Goal: Task Accomplishment & Management: Complete application form

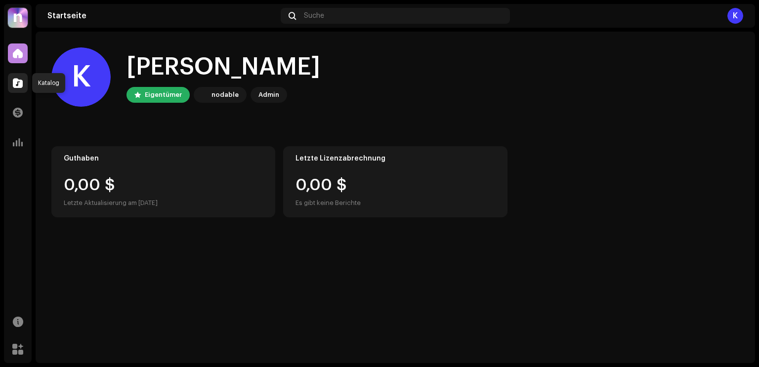
click at [18, 79] on span at bounding box center [18, 83] width 10 height 8
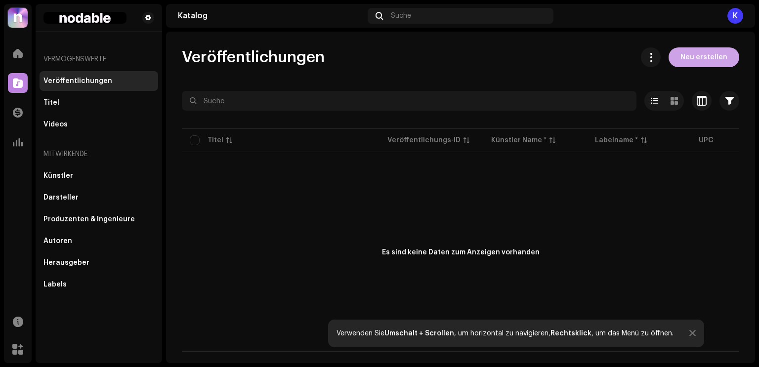
click at [695, 61] on span "Neu erstellen" at bounding box center [703, 57] width 47 height 20
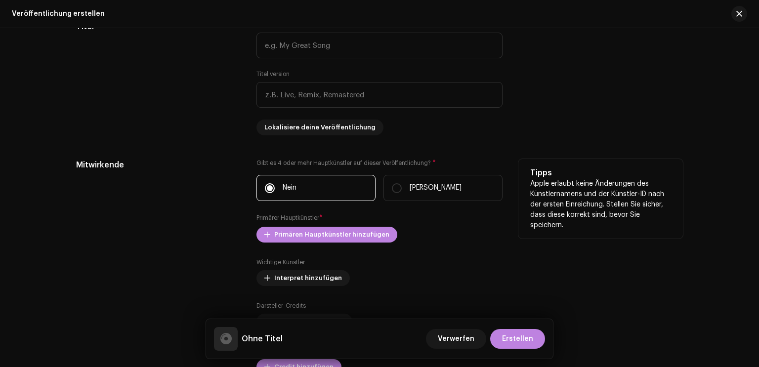
scroll to position [840, 0]
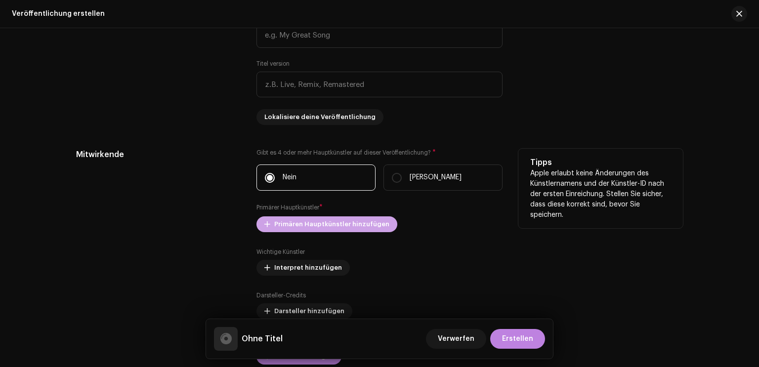
click at [327, 227] on span "Primären Hauptkünstler hinzufügen" at bounding box center [331, 224] width 115 height 20
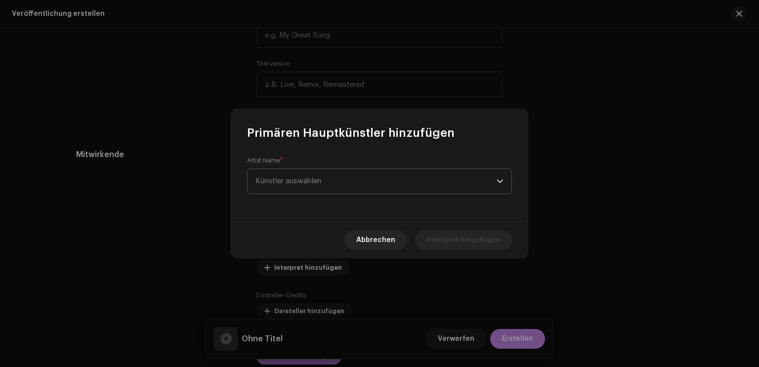
click at [344, 190] on span "Künstler auswählen" at bounding box center [375, 181] width 241 height 25
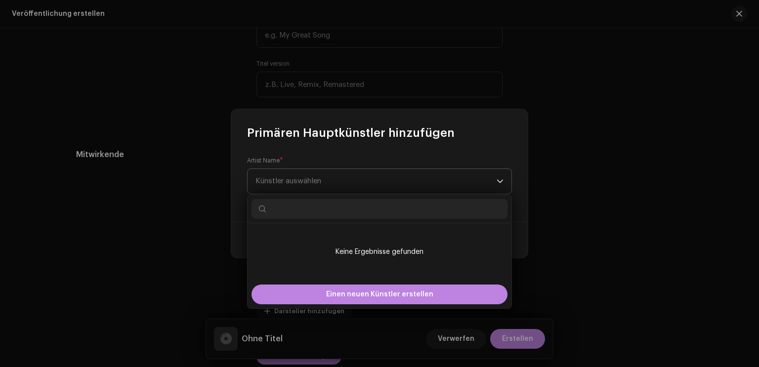
click at [347, 183] on span "Künstler auswählen" at bounding box center [375, 181] width 241 height 25
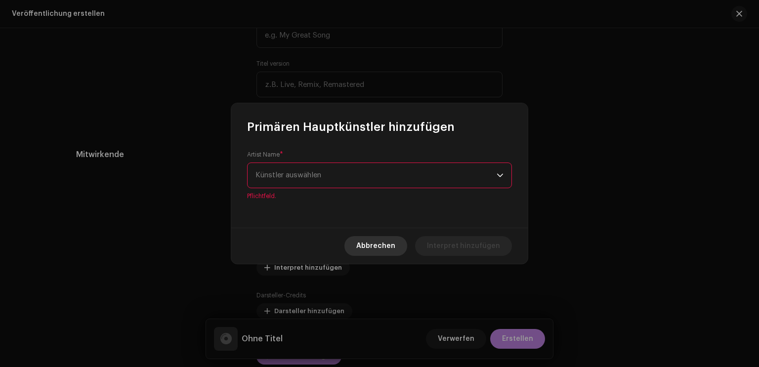
click at [367, 247] on span "Abbrechen" at bounding box center [375, 246] width 39 height 20
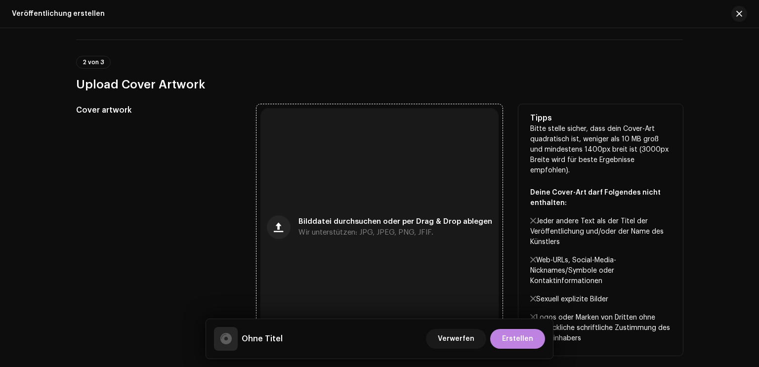
scroll to position [0, 0]
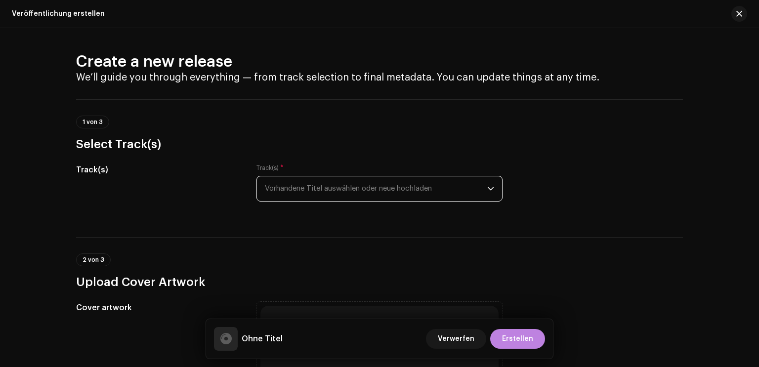
click at [369, 186] on span "Vorhandene Titel auswählen oder neue hochladen" at bounding box center [376, 188] width 222 height 25
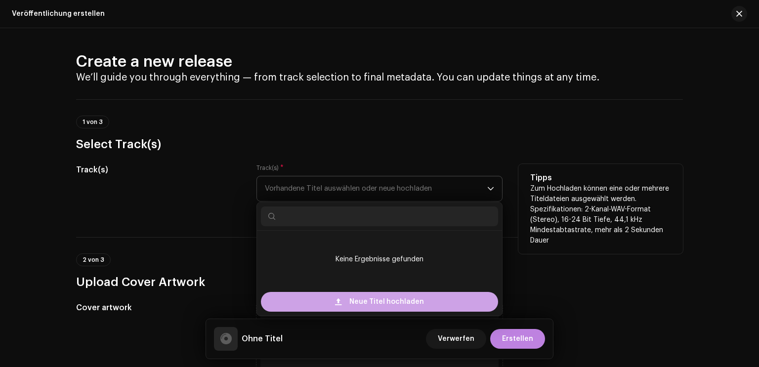
click at [390, 295] on span "Neue Titel hochladen" at bounding box center [386, 302] width 75 height 20
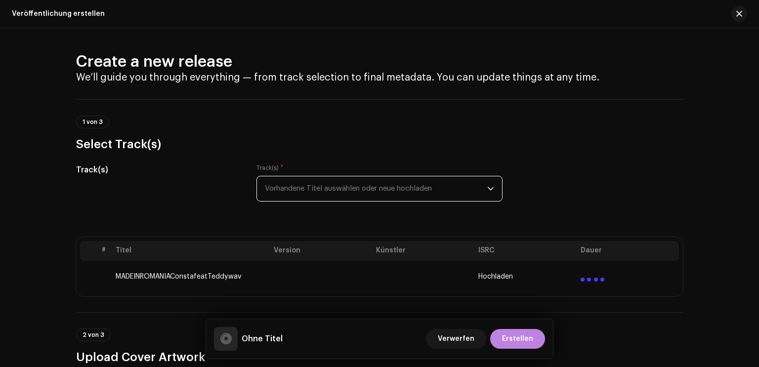
click at [493, 275] on span "Hochladen" at bounding box center [495, 277] width 35 height 8
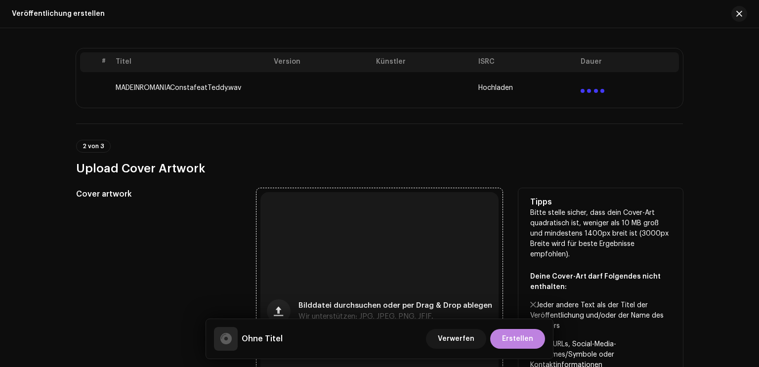
scroll to position [198, 0]
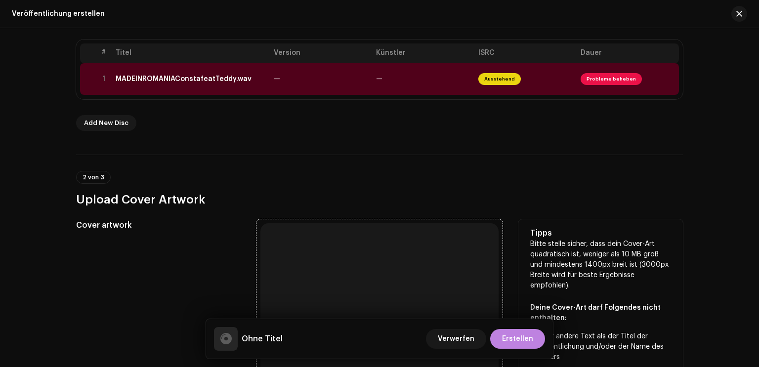
click at [368, 285] on div "Bilddatei durchsuchen oder per Drag & Drop ablegen Wir unterstützen: JPG, JPEG,…" at bounding box center [379, 342] width 238 height 238
click at [383, 256] on div "Bilddatei durchsuchen oder per Drag & Drop ablegen Wir unterstützen: JPG, JPEG,…" at bounding box center [379, 342] width 238 height 238
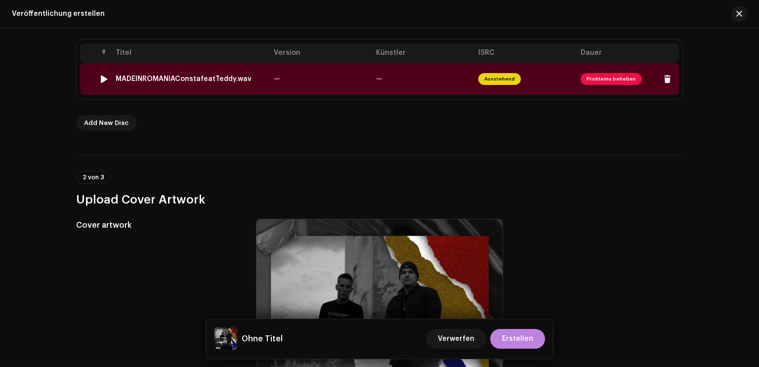
click at [500, 79] on span "Ausstehend" at bounding box center [499, 79] width 42 height 12
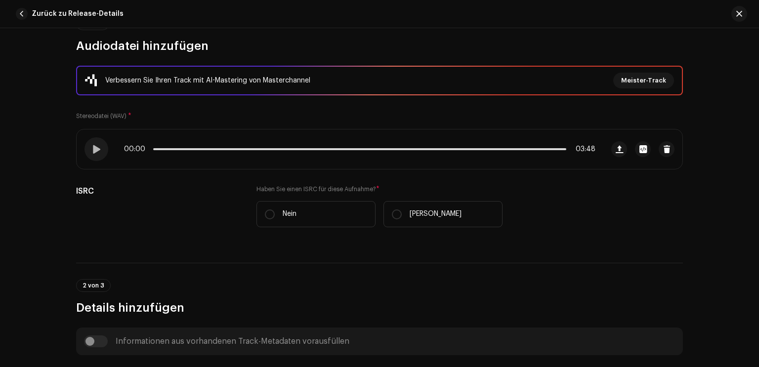
scroll to position [148, 0]
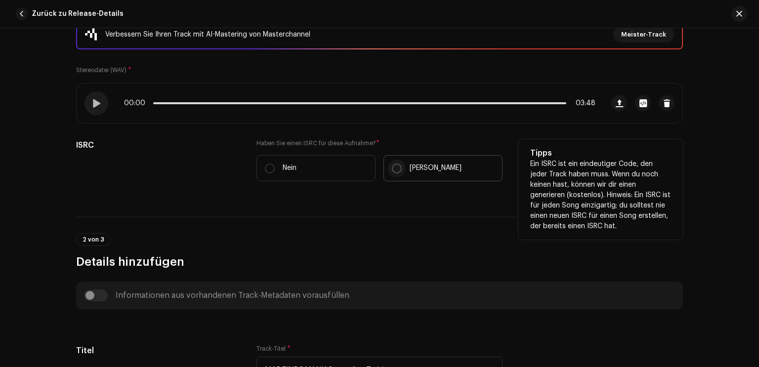
click at [397, 168] on input "[PERSON_NAME]" at bounding box center [397, 169] width 10 height 10
radio input "true"
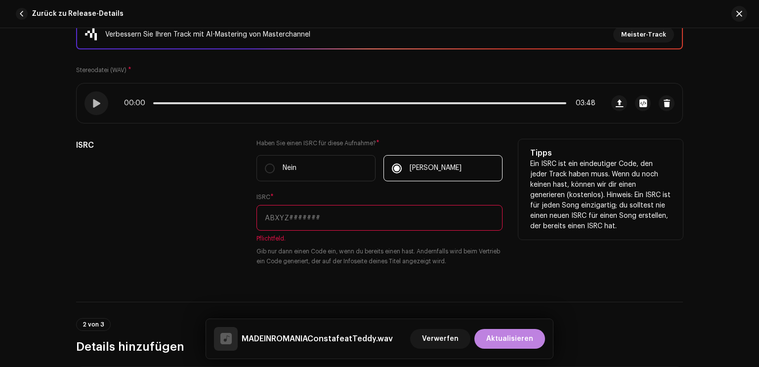
click at [341, 212] on input "text" at bounding box center [379, 218] width 246 height 26
paste input "QZDA82117803"
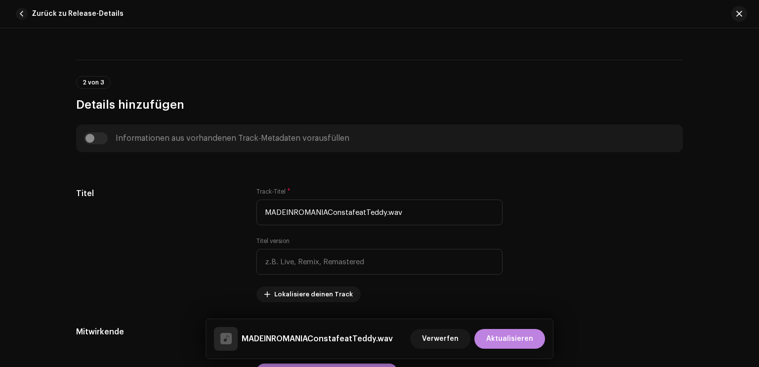
scroll to position [395, 0]
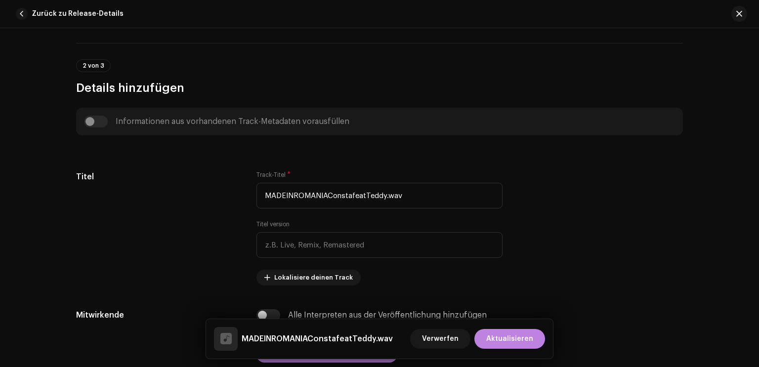
type input "QZDA82117803"
click at [88, 123] on div "Informationen aus vorhandenen Track-Metadaten vorausfüllen" at bounding box center [379, 122] width 591 height 12
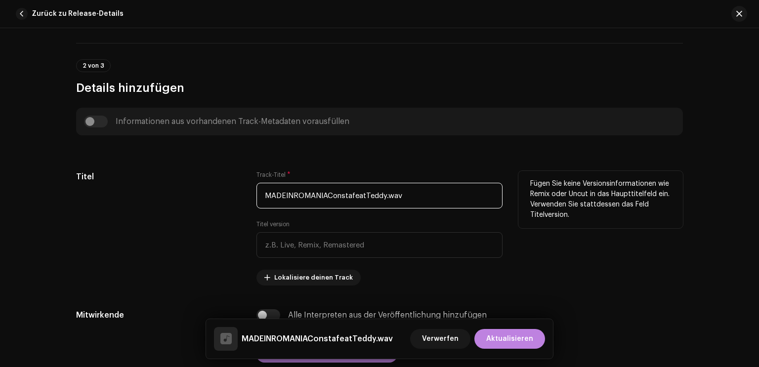
click at [347, 188] on input "MADEINROMANIAConstafeatTeddy.wav" at bounding box center [379, 196] width 246 height 26
paste input "ade in [GEOGRAPHIC_DATA]"
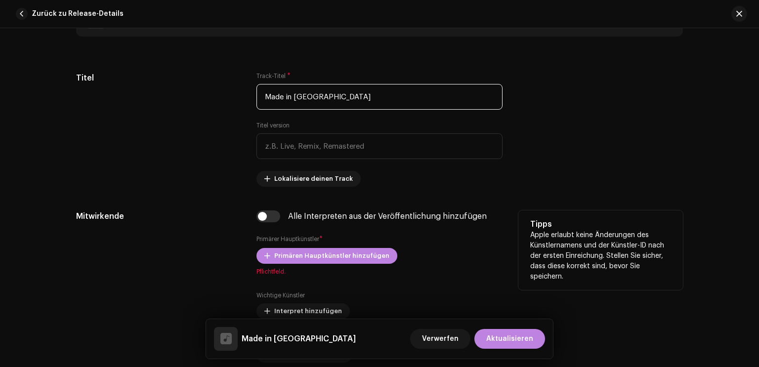
scroll to position [544, 0]
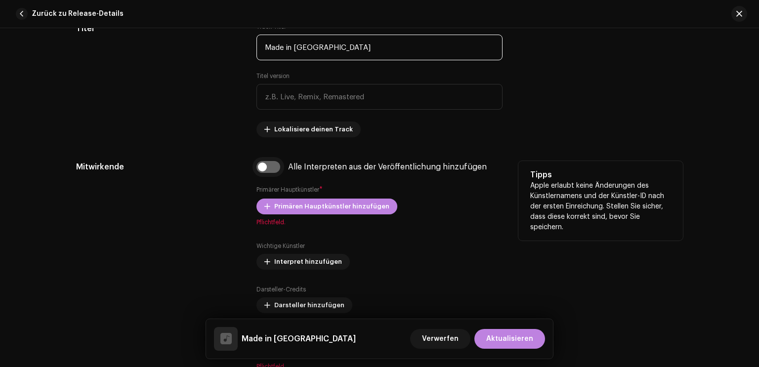
type input "Made in [GEOGRAPHIC_DATA]"
click at [260, 168] on input "checkbox" at bounding box center [268, 167] width 24 height 12
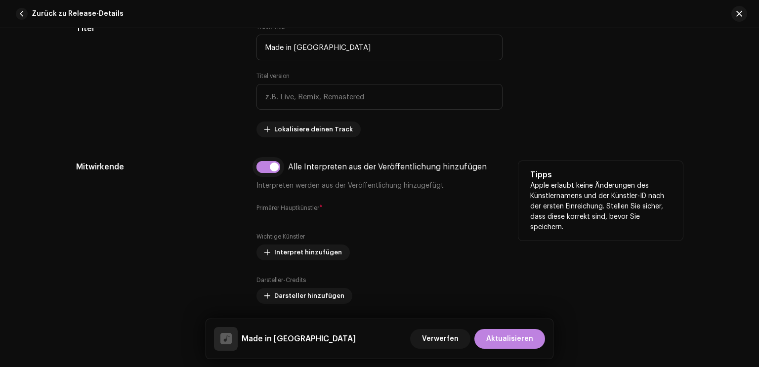
click at [260, 168] on input "checkbox" at bounding box center [268, 167] width 24 height 12
checkbox input "false"
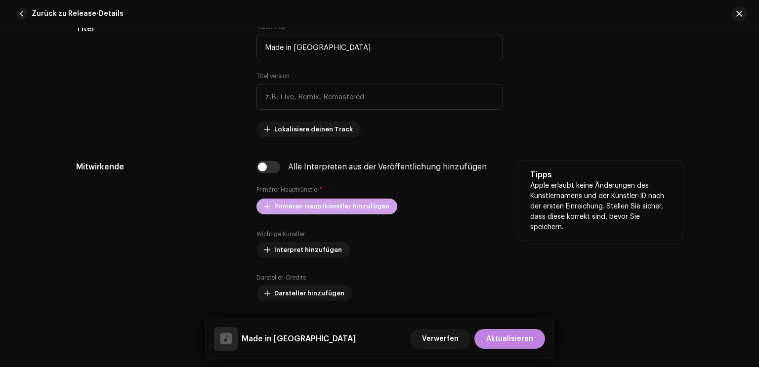
click at [343, 208] on span "Primären Hauptkünstler hinzufügen" at bounding box center [331, 207] width 115 height 20
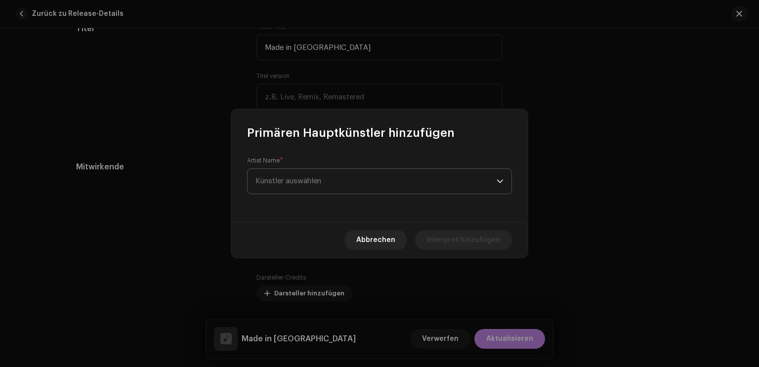
click at [334, 178] on span "Künstler auswählen" at bounding box center [375, 181] width 241 height 25
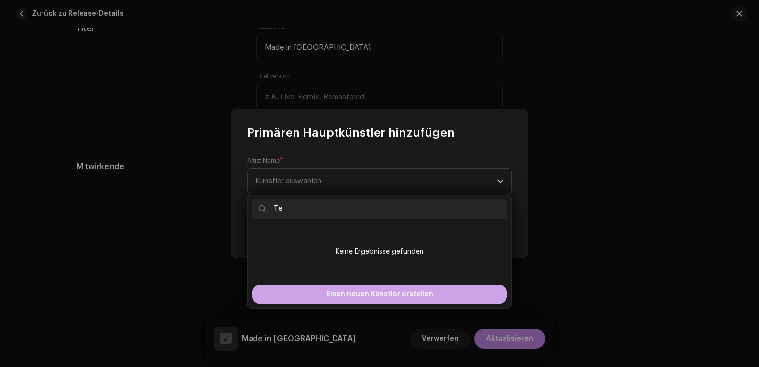
type input "Te"
click at [380, 293] on span "Einen neuen Künstler erstellen" at bounding box center [379, 295] width 107 height 20
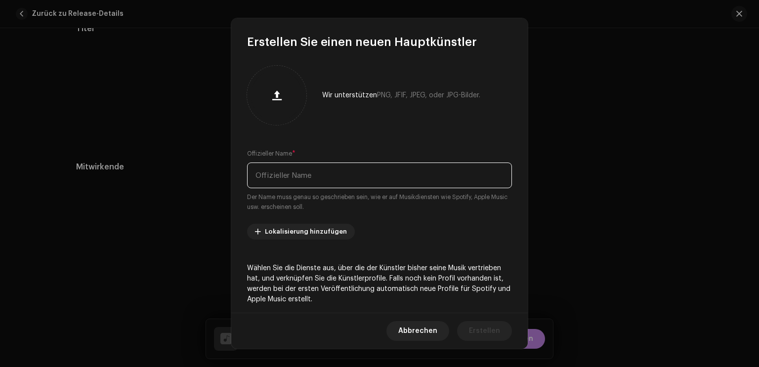
click at [326, 168] on input "text" at bounding box center [379, 176] width 265 height 26
click at [291, 172] on input "Teddy" at bounding box center [379, 176] width 265 height 26
type input "TEDDY"
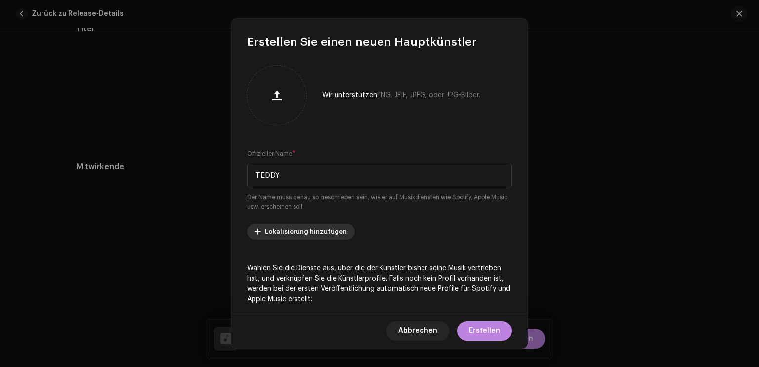
click at [324, 234] on span "Lokalisierung hinzufügen" at bounding box center [306, 232] width 82 height 20
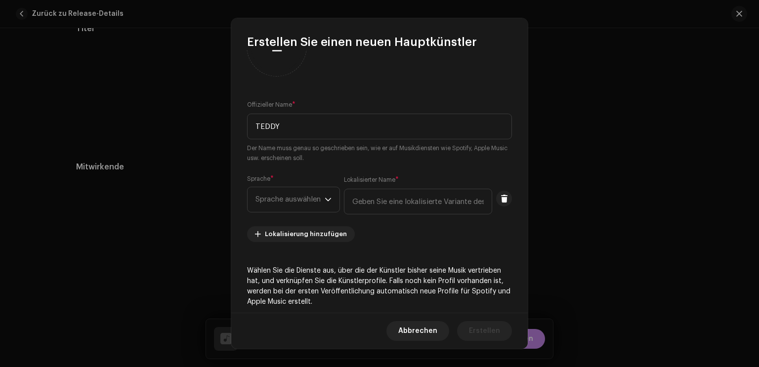
scroll to position [49, 0]
click at [501, 197] on span at bounding box center [504, 198] width 7 height 8
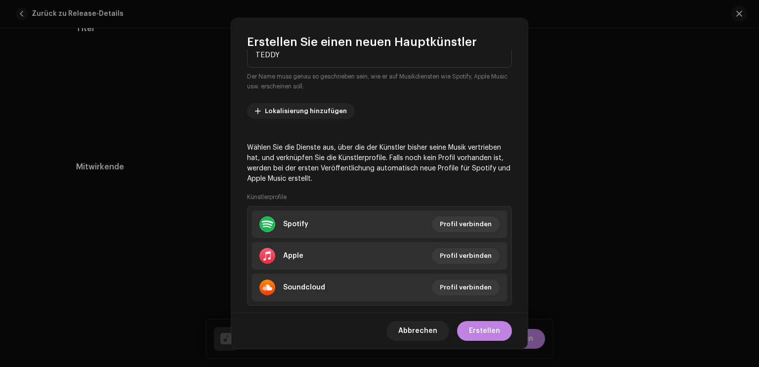
scroll to position [140, 0]
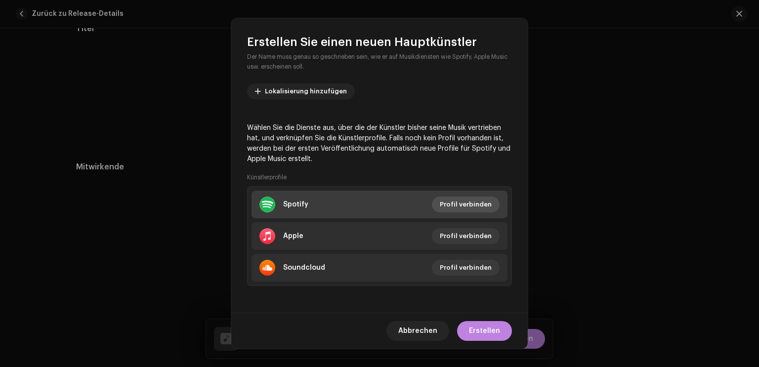
click at [469, 205] on span "Profil verbinden" at bounding box center [466, 205] width 52 height 20
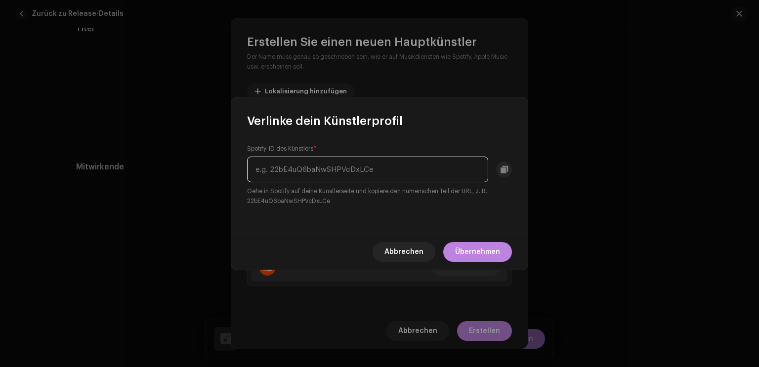
click at [356, 172] on input "text" at bounding box center [367, 170] width 241 height 26
paste input "0KHtEJAUkIz17sllNfoVir"
type input "0KHtEJAUkIz17sllNfoVir"
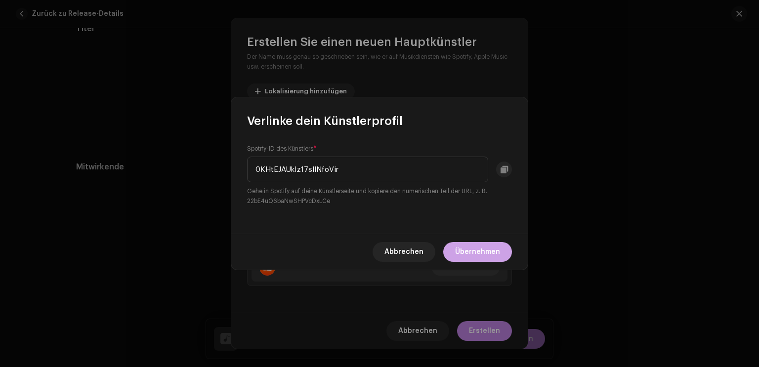
click at [466, 251] on span "Übernehmen" at bounding box center [477, 252] width 45 height 20
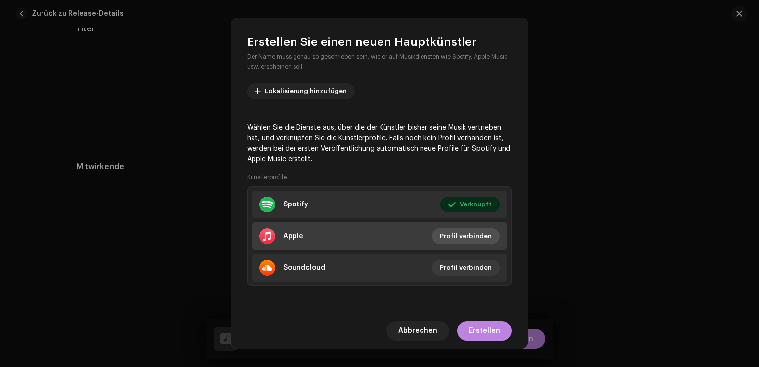
click at [469, 234] on span "Profil verbinden" at bounding box center [466, 236] width 52 height 20
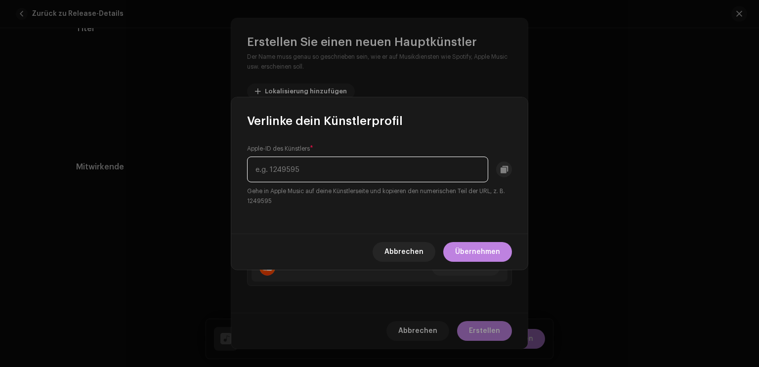
click at [374, 175] on input "text" at bounding box center [367, 170] width 241 height 26
paste input "1073144558"
type input "1073144558"
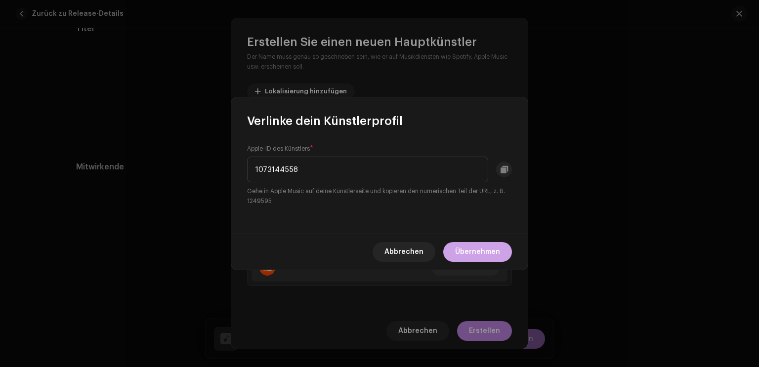
click at [488, 253] on span "Übernehmen" at bounding box center [477, 252] width 45 height 20
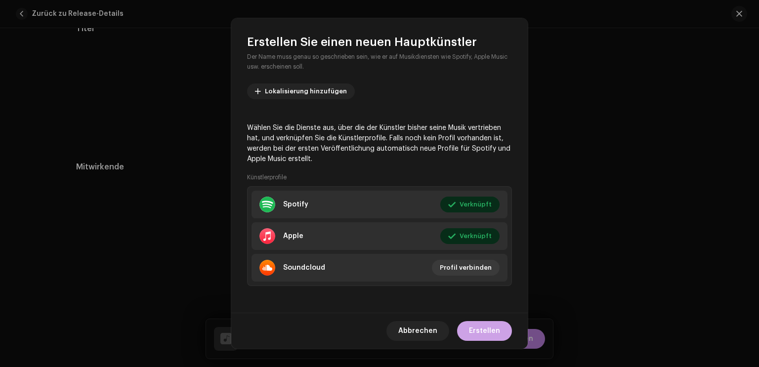
click at [480, 327] on span "Erstellen" at bounding box center [484, 331] width 31 height 20
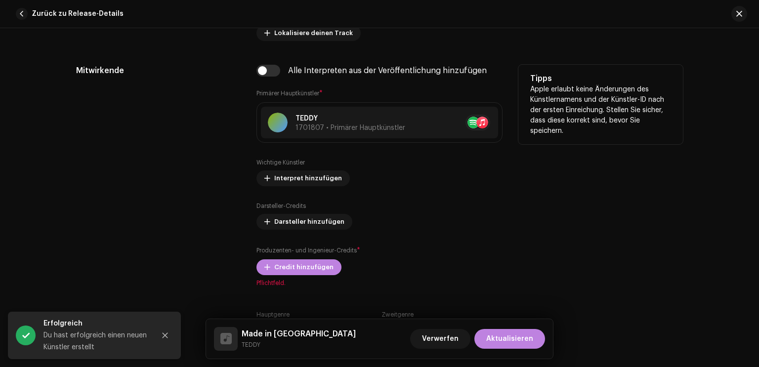
scroll to position [642, 0]
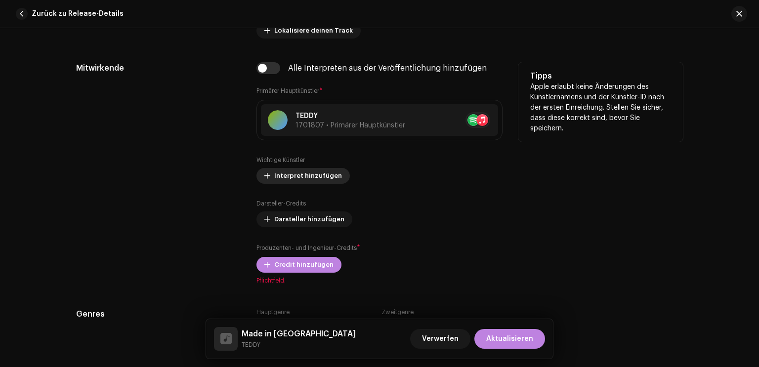
click at [320, 174] on span "Interpret hinzufügen" at bounding box center [308, 176] width 68 height 20
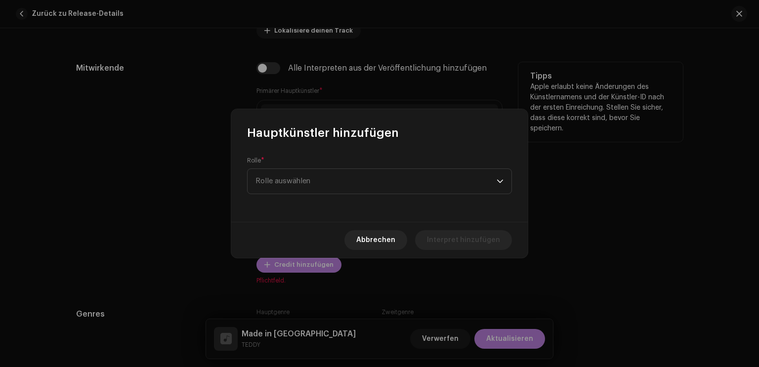
click at [320, 174] on span "Rolle auswählen" at bounding box center [375, 181] width 241 height 25
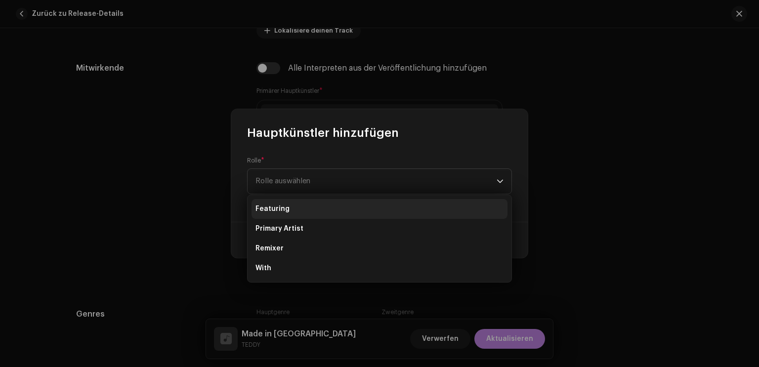
click at [304, 211] on li "Featuring" at bounding box center [380, 209] width 256 height 20
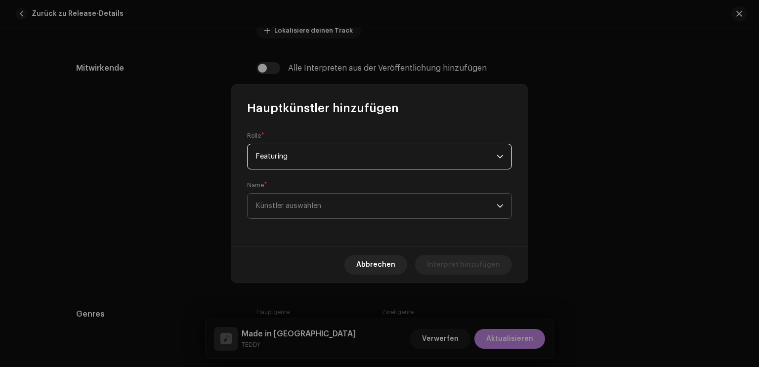
click at [306, 205] on span "Künstler auswählen" at bounding box center [288, 205] width 66 height 7
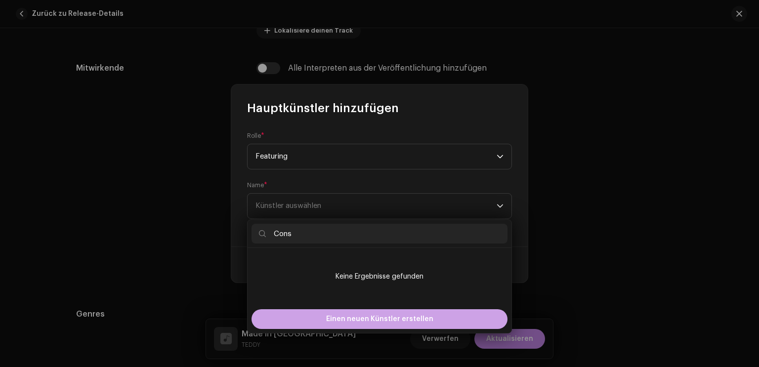
type input "Cons"
click at [375, 319] on span "Einen neuen Künstler erstellen" at bounding box center [379, 319] width 107 height 20
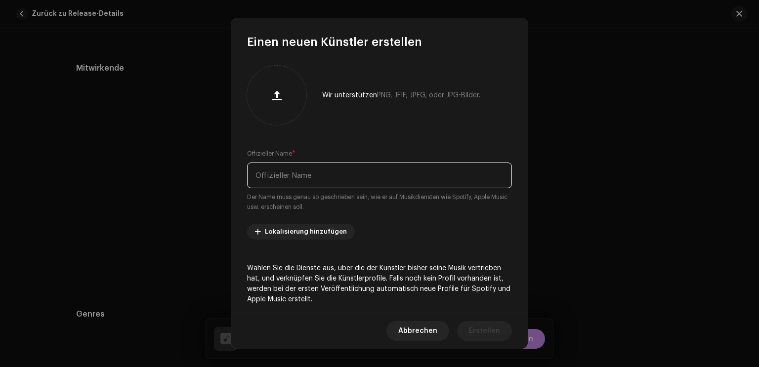
click at [306, 166] on input "text" at bounding box center [379, 176] width 265 height 26
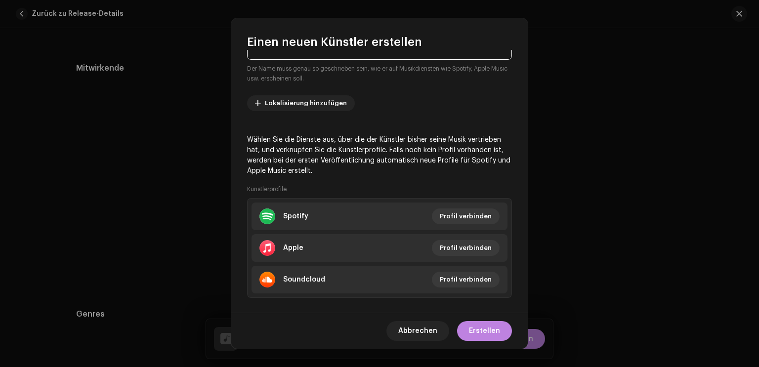
scroll to position [140, 0]
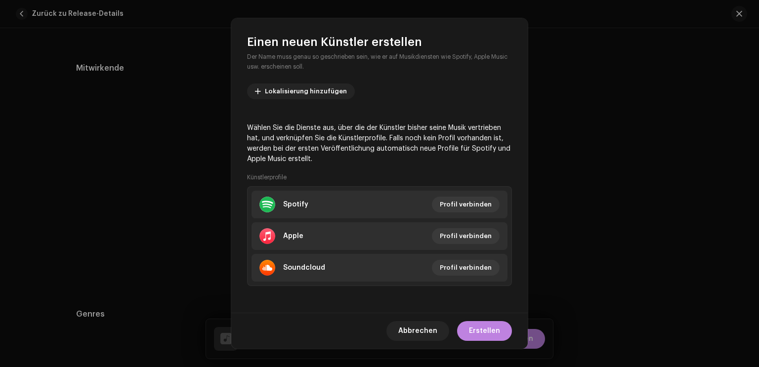
type input "Consta Frate"
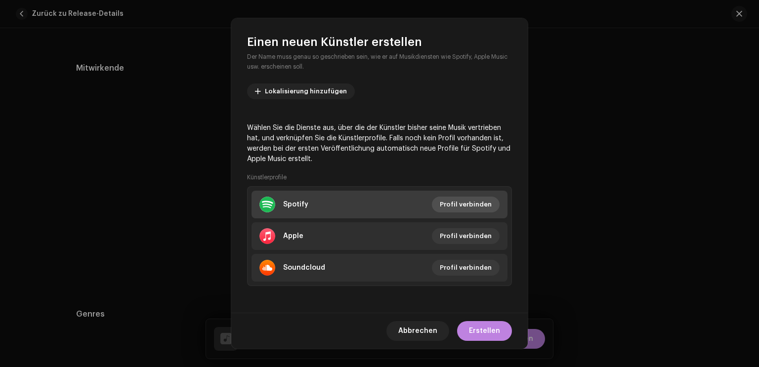
click at [451, 205] on span "Profil verbinden" at bounding box center [466, 205] width 52 height 20
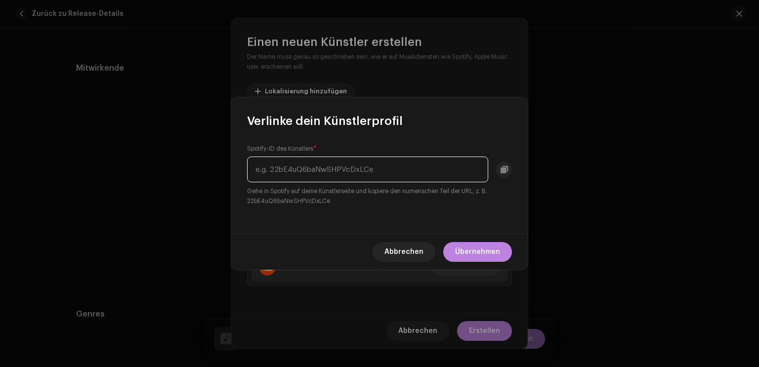
click at [421, 168] on input "text" at bounding box center [367, 170] width 241 height 26
paste input "5fkkuNEMPTRqpjj35BIQq7"
type input "5fkkuNEMPTRqpjj35BIQq7"
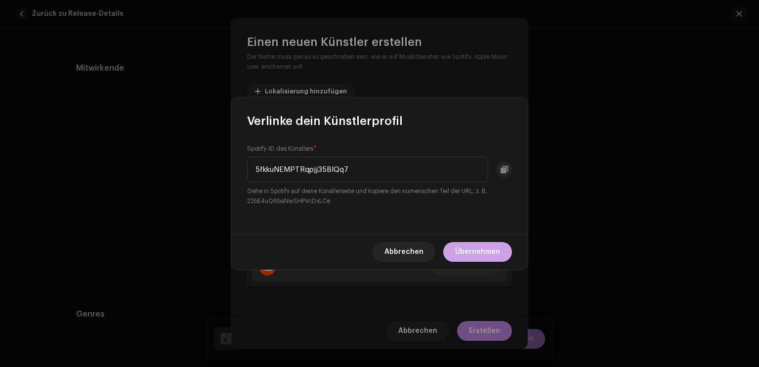
click at [479, 247] on span "Übernehmen" at bounding box center [477, 252] width 45 height 20
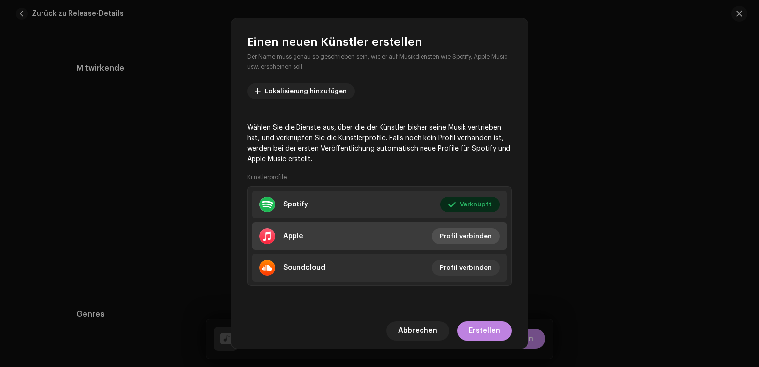
click at [472, 237] on span "Profil verbinden" at bounding box center [466, 236] width 52 height 20
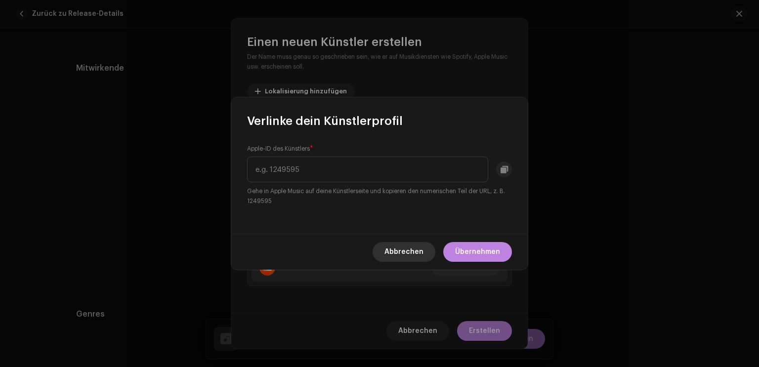
click at [419, 254] on span "Abbrechen" at bounding box center [403, 252] width 39 height 20
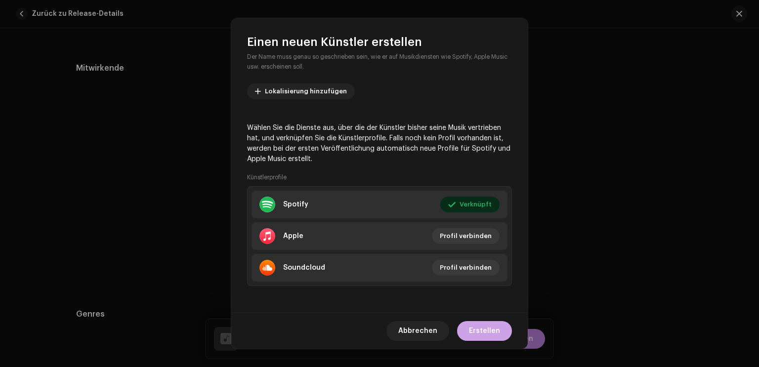
click at [486, 331] on span "Erstellen" at bounding box center [484, 331] width 31 height 20
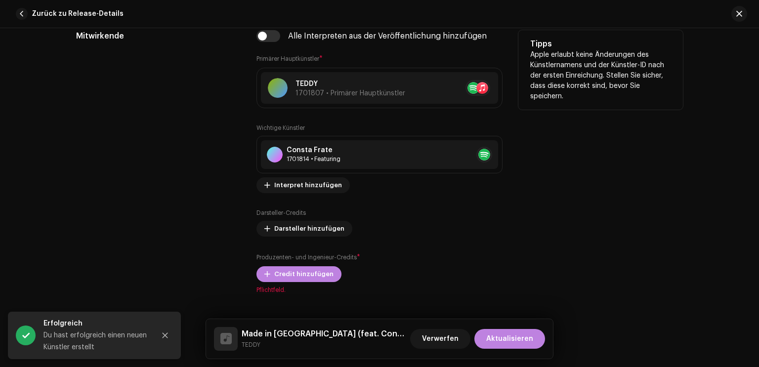
scroll to position [692, 0]
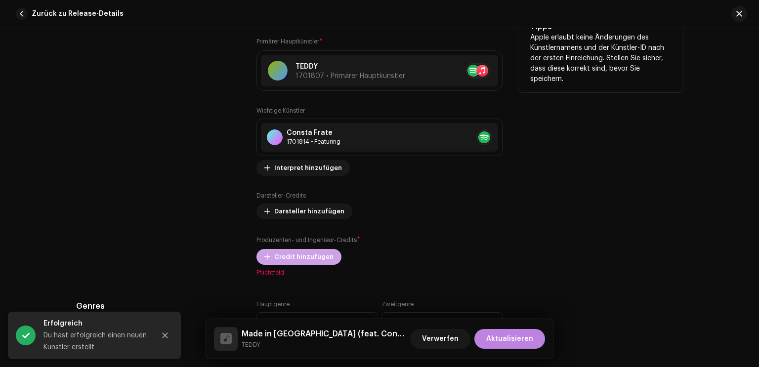
click at [316, 252] on span "Credit hinzufügen" at bounding box center [303, 257] width 59 height 20
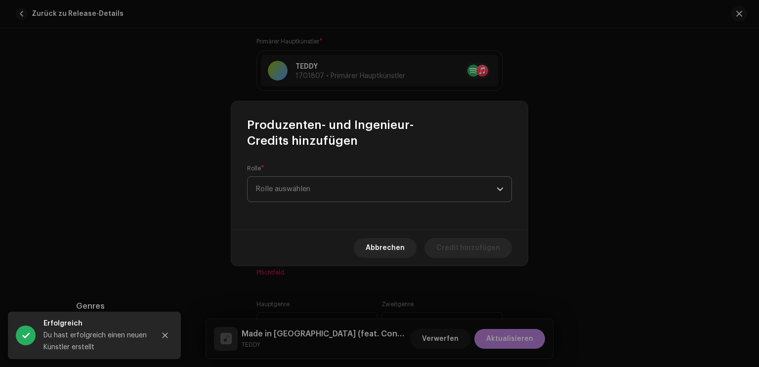
click at [366, 190] on span "Rolle auswählen" at bounding box center [375, 189] width 241 height 25
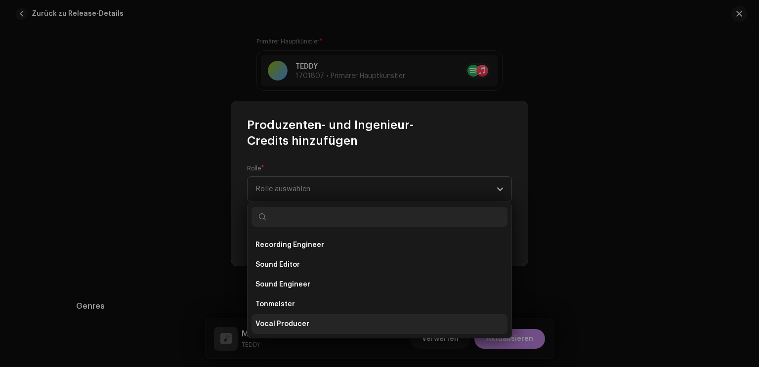
scroll to position [385, 0]
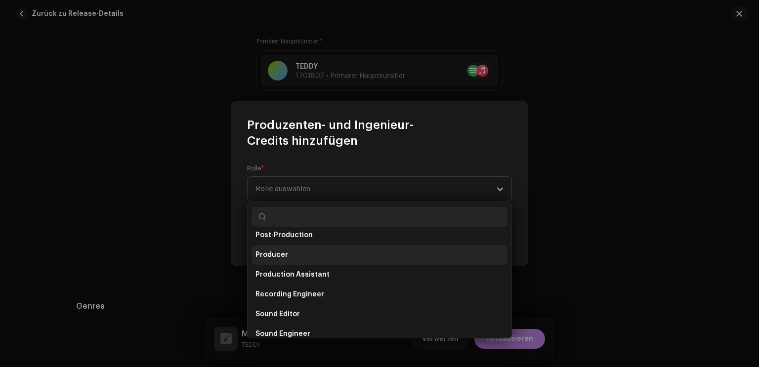
click at [321, 256] on li "Producer" at bounding box center [380, 255] width 256 height 20
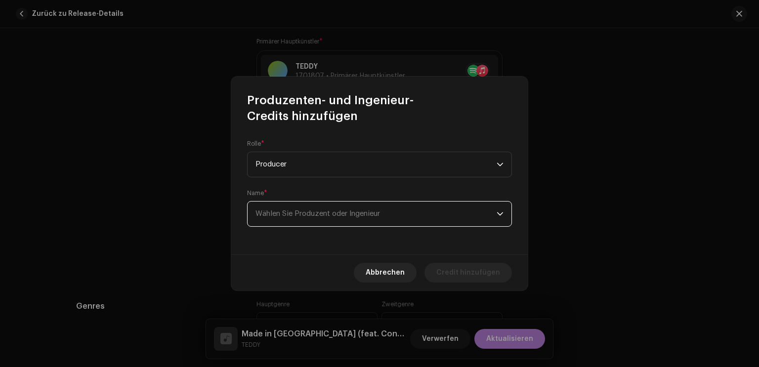
click at [330, 217] on span "Wählen Sie Produzent oder Ingenieur" at bounding box center [317, 213] width 125 height 7
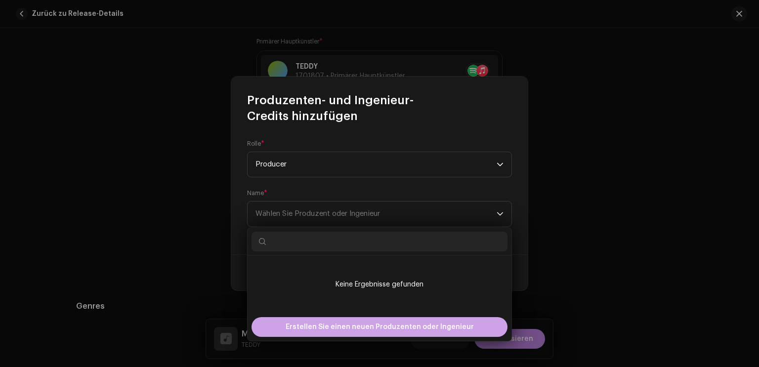
click at [368, 331] on span "Erstellen Sie einen neuen Produzenten oder Ingenieur" at bounding box center [380, 327] width 188 height 20
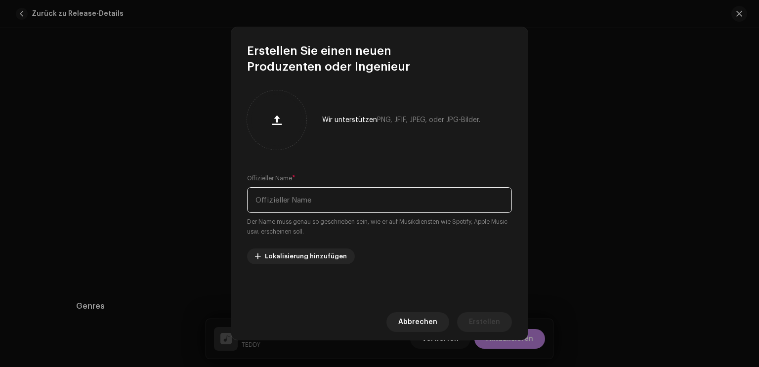
click at [344, 204] on input "text" at bounding box center [379, 200] width 265 height 26
type input "[PERSON_NAME]"
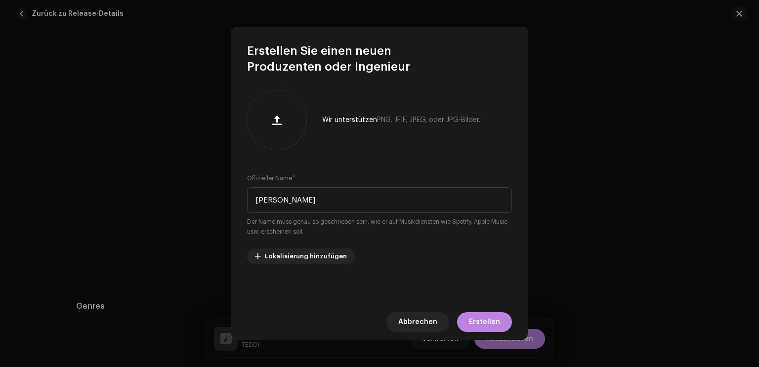
click at [508, 313] on div "Abbrechen Erstellen" at bounding box center [379, 322] width 296 height 36
click at [492, 320] on span "Erstellen" at bounding box center [484, 322] width 31 height 20
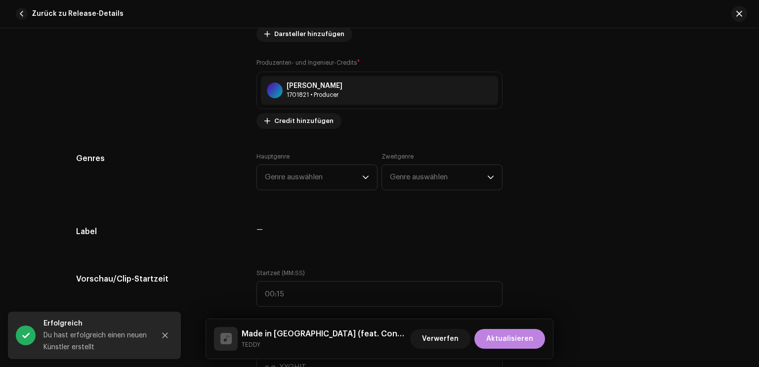
scroll to position [889, 0]
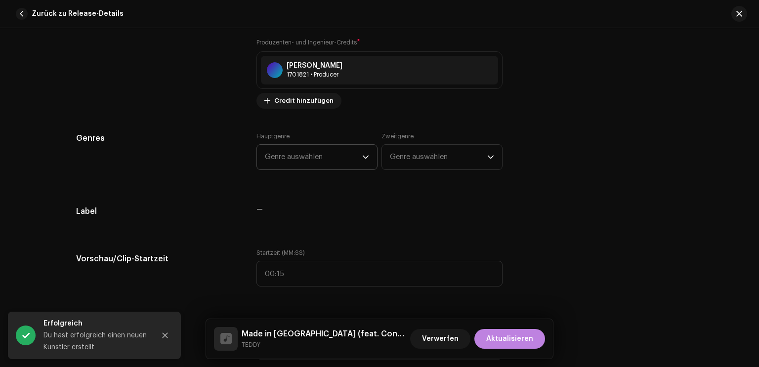
click at [326, 157] on span "Genre auswählen" at bounding box center [313, 157] width 97 height 25
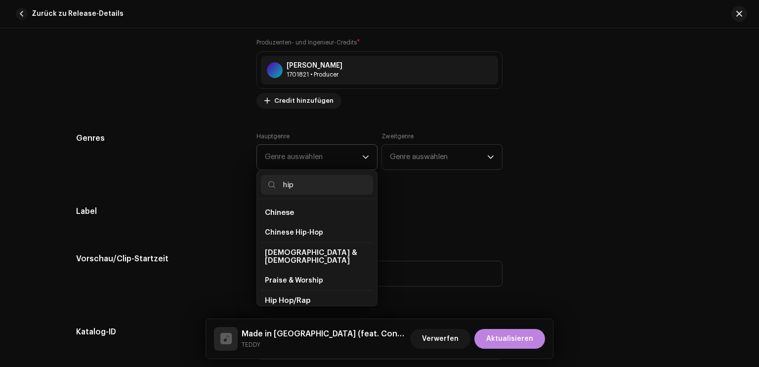
type input "hip"
click at [311, 291] on li "Hip Hop/Rap" at bounding box center [317, 301] width 112 height 20
click at [294, 297] on span "Hip Hop/Rap" at bounding box center [287, 300] width 45 height 7
click at [288, 297] on span "Hip Hop/Rap" at bounding box center [287, 300] width 45 height 7
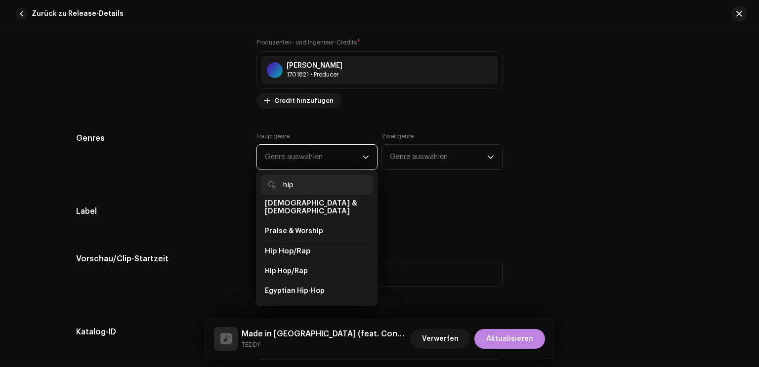
click at [285, 248] on span "Hip Hop/Rap" at bounding box center [287, 251] width 45 height 7
click at [285, 266] on span "Hip Hop/Rap" at bounding box center [286, 271] width 43 height 10
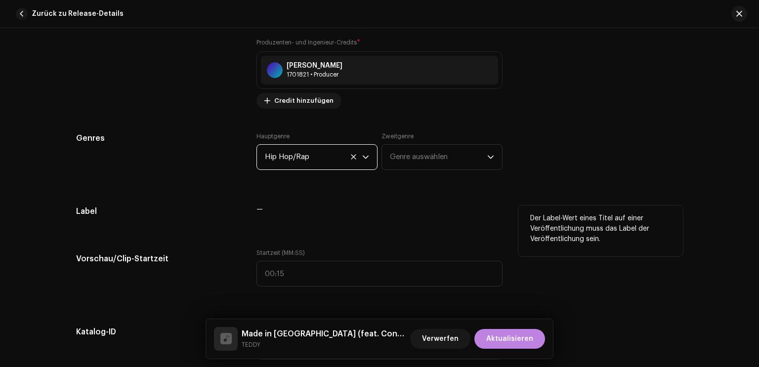
click at [256, 206] on span "—" at bounding box center [259, 209] width 6 height 7
drag, startPoint x: 255, startPoint y: 206, endPoint x: 279, endPoint y: 210, distance: 24.0
click at [279, 210] on div "—" at bounding box center [379, 210] width 246 height 8
click at [291, 217] on div "—" at bounding box center [379, 216] width 246 height 20
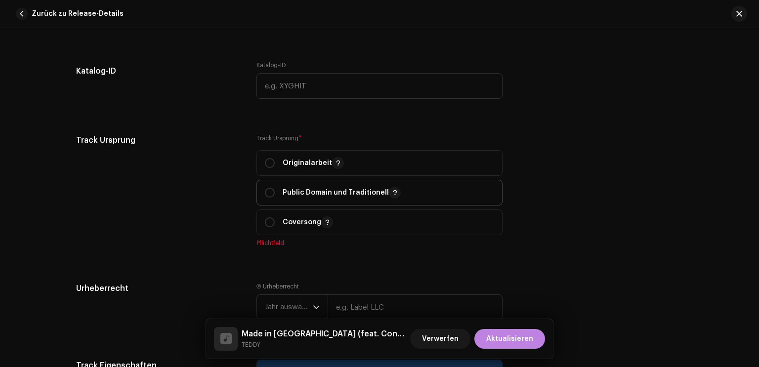
scroll to position [1158, 0]
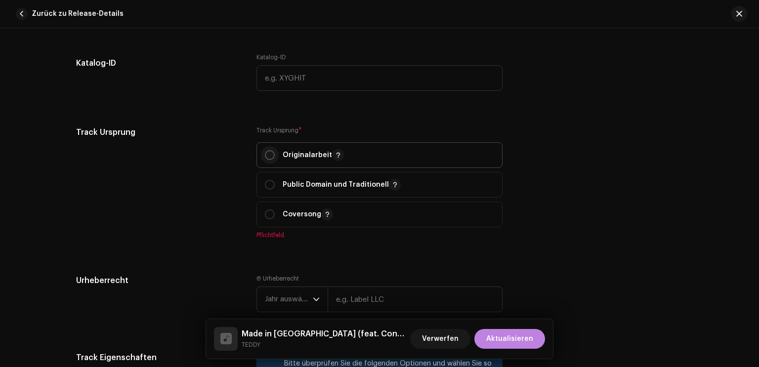
click at [265, 154] on input "radio" at bounding box center [270, 155] width 10 height 10
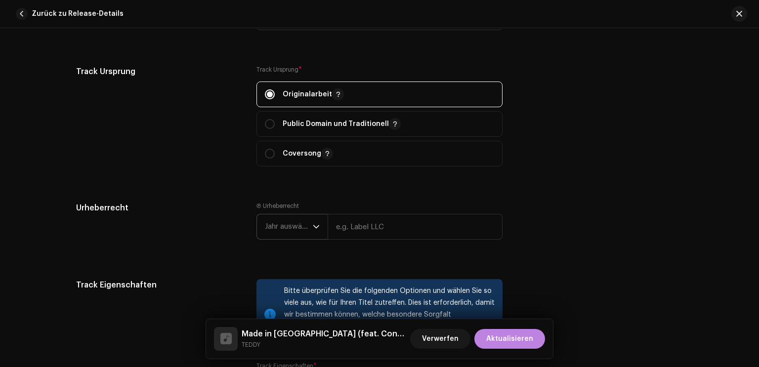
scroll to position [1257, 0]
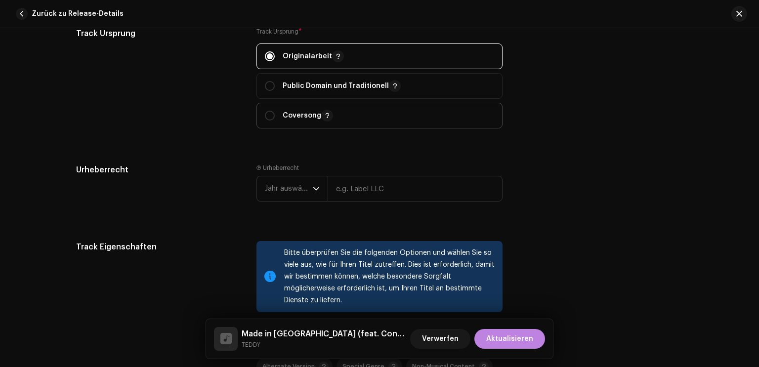
click at [289, 115] on p "Coversong" at bounding box center [308, 116] width 50 height 12
radio input "false"
radio input "true"
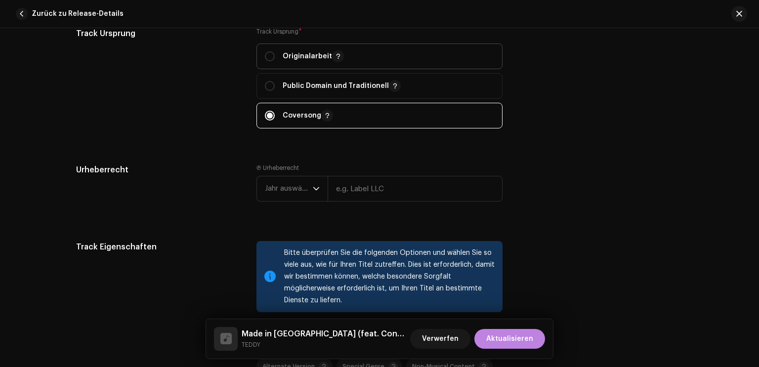
click at [277, 56] on div "Originalarbeit" at bounding box center [304, 56] width 79 height 12
radio input "true"
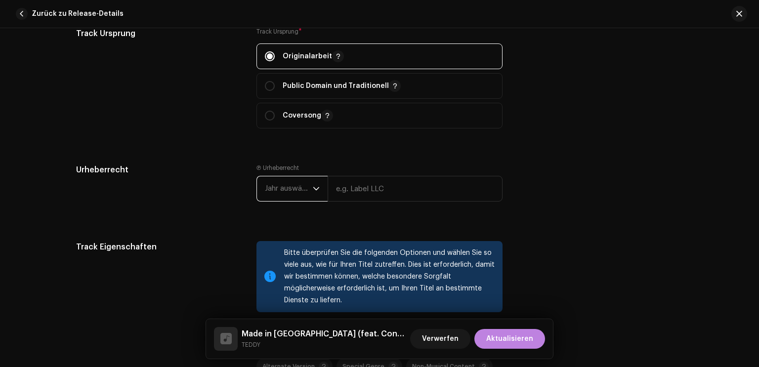
click at [297, 195] on span "Jahr auswählen" at bounding box center [289, 188] width 48 height 25
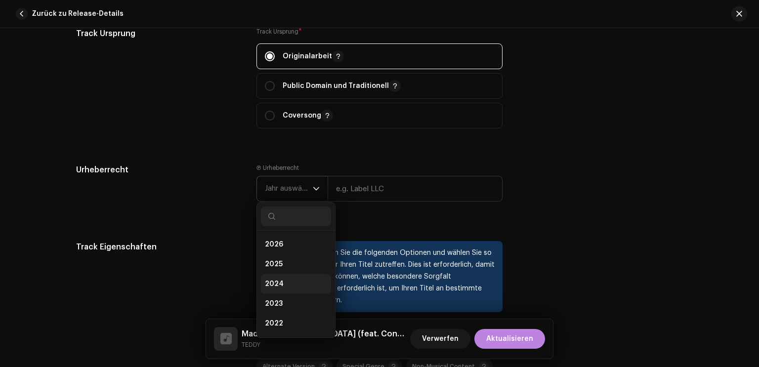
scroll to position [16, 0]
click at [280, 324] on li "2021" at bounding box center [296, 328] width 70 height 20
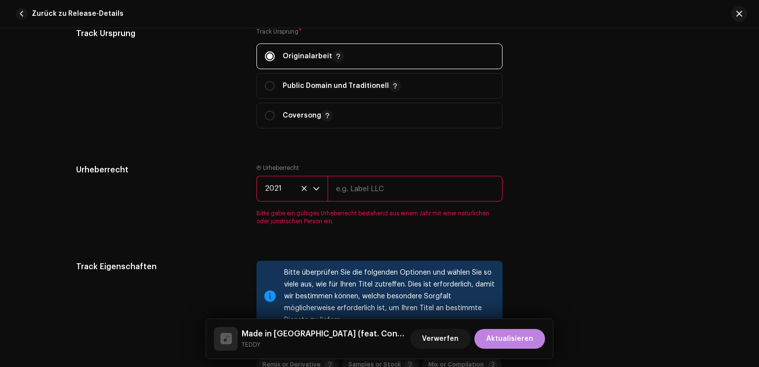
click at [351, 198] on input "text" at bounding box center [415, 189] width 175 height 26
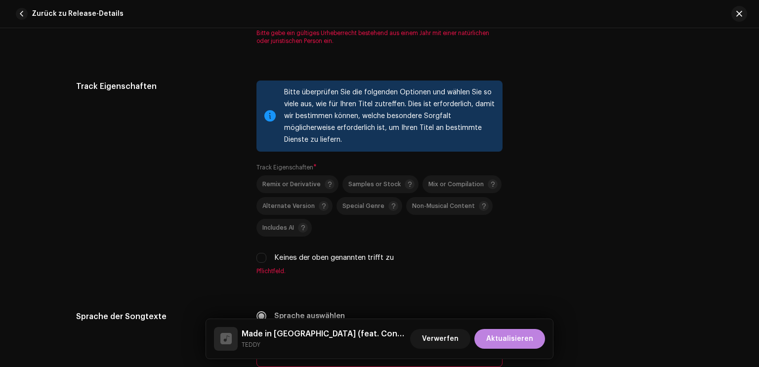
scroll to position [1455, 0]
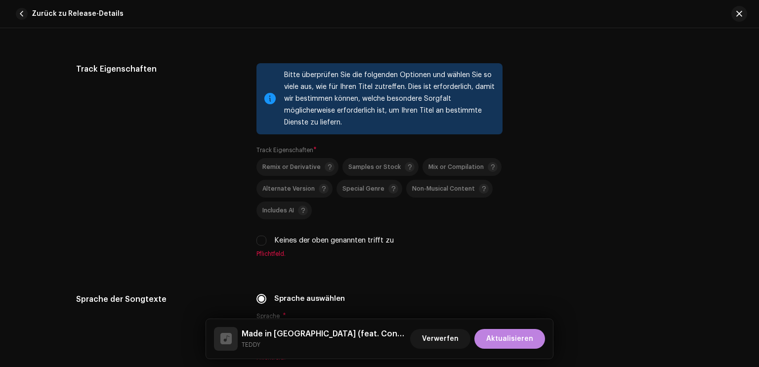
type input "[PERSON_NAME]"
click at [277, 241] on div "Bitte überprüfen Sie die folgenden Optionen und wählen Sie so viele aus, wie fü…" at bounding box center [379, 166] width 246 height 207
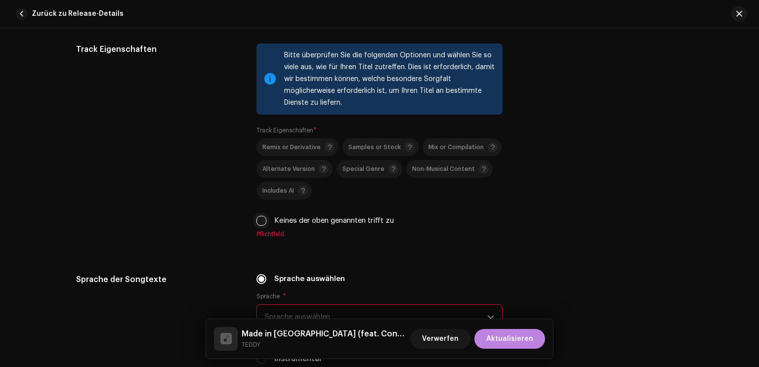
click at [258, 225] on input "Keines der oben genannten trifft zu" at bounding box center [261, 221] width 10 height 10
checkbox input "true"
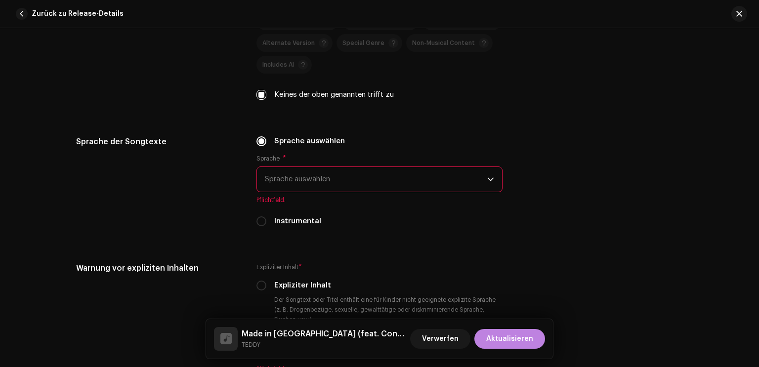
scroll to position [1603, 0]
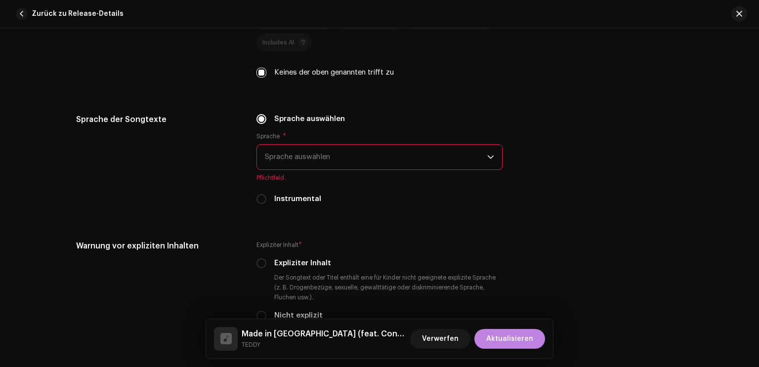
click at [320, 166] on span "Sprache auswählen" at bounding box center [376, 157] width 222 height 25
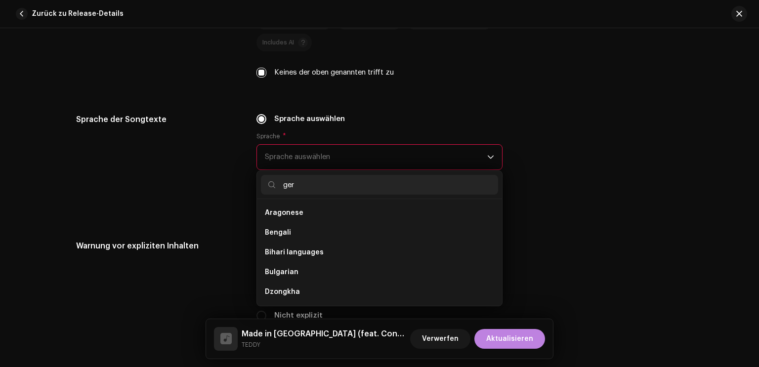
scroll to position [0, 0]
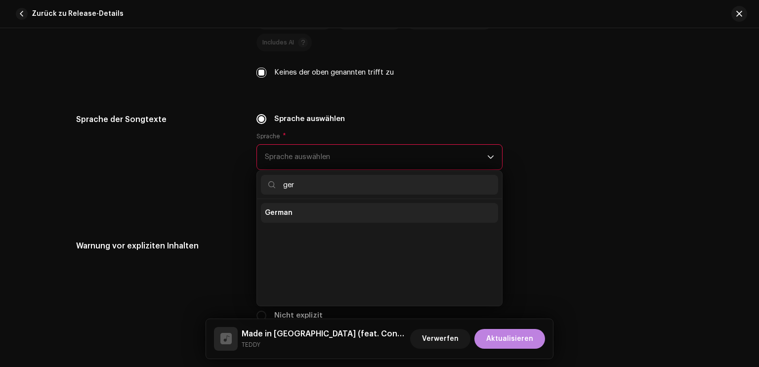
type input "ger"
click at [280, 213] on span "German" at bounding box center [279, 213] width 28 height 10
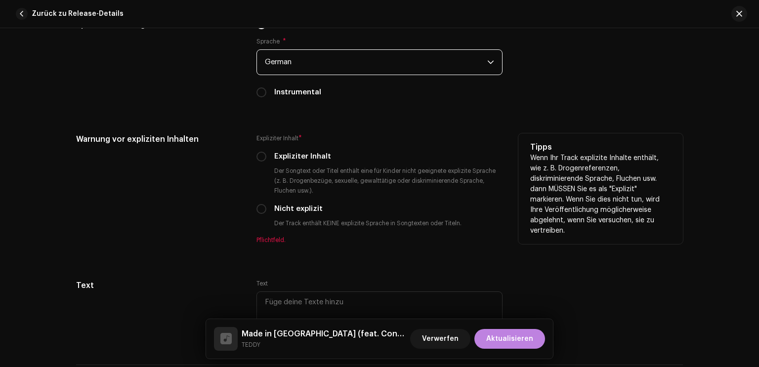
scroll to position [1702, 0]
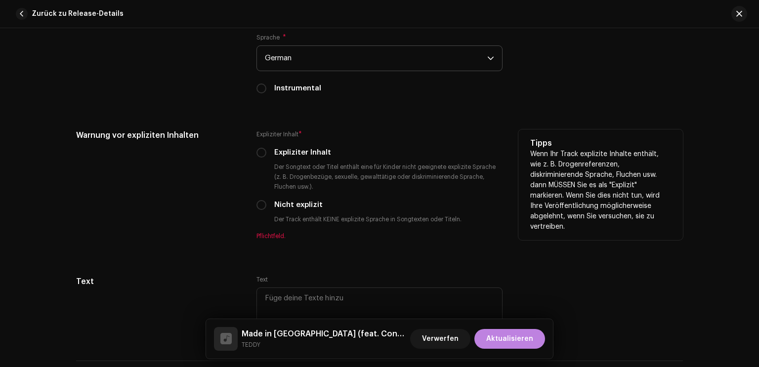
click at [289, 146] on div "Expliziter Inhalt * Expliziter Inhalt Der Songtext oder Titel enthält eine für …" at bounding box center [379, 184] width 246 height 111
click at [290, 155] on label "Expliziter Inhalt" at bounding box center [302, 152] width 57 height 11
click at [266, 155] on input "Expliziter Inhalt" at bounding box center [261, 153] width 10 height 10
radio input "true"
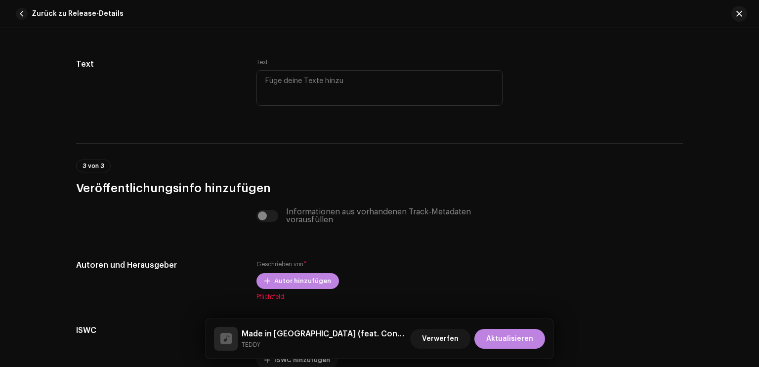
scroll to position [1949, 0]
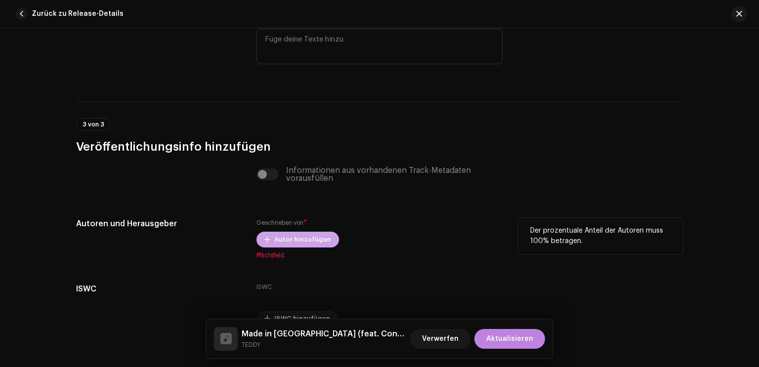
click at [310, 247] on span "Autor hinzufügen" at bounding box center [302, 240] width 57 height 20
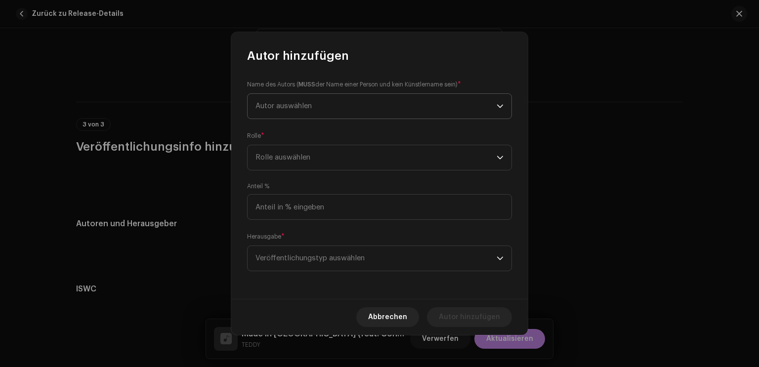
click at [361, 111] on span "Autor auswählen" at bounding box center [375, 106] width 241 height 25
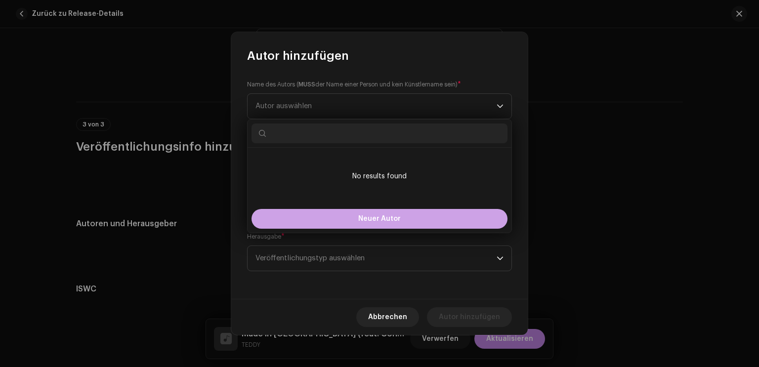
click at [378, 221] on span "Neuer Autor" at bounding box center [379, 218] width 42 height 7
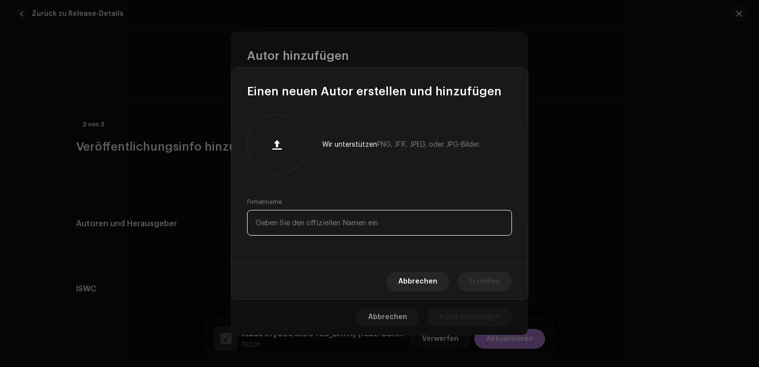
click at [370, 234] on input "text" at bounding box center [379, 223] width 265 height 26
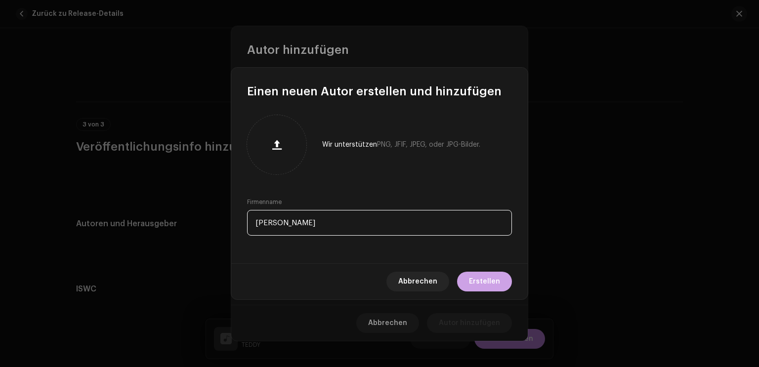
type input "[PERSON_NAME]"
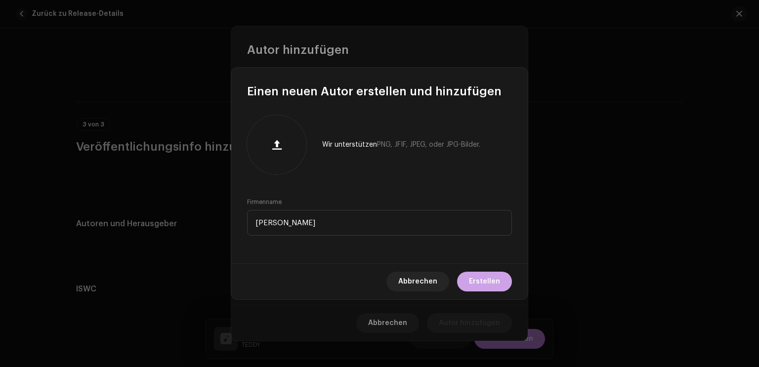
click at [494, 284] on span "Erstellen" at bounding box center [484, 282] width 31 height 20
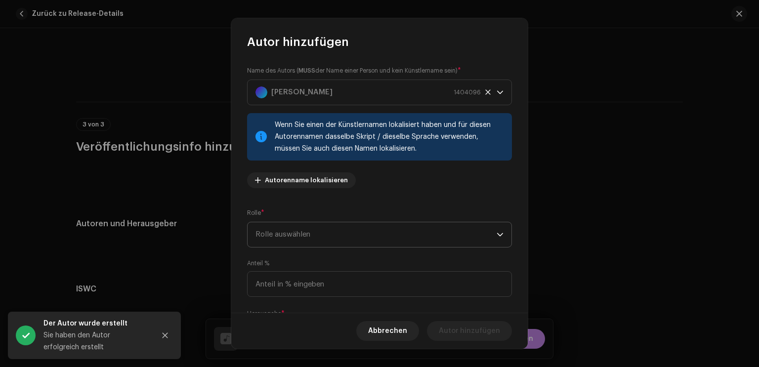
scroll to position [49, 0]
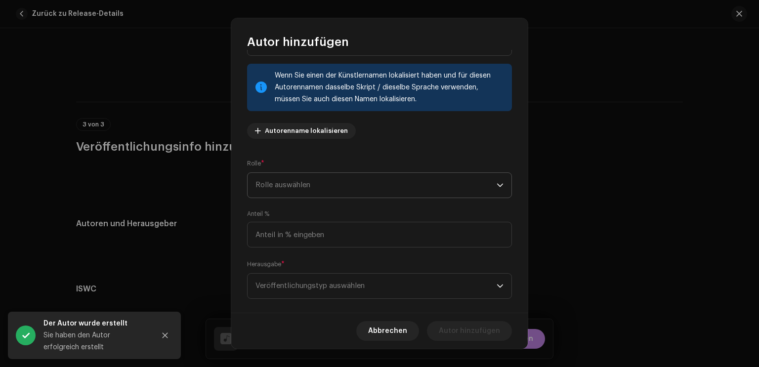
click at [377, 188] on span "Rolle auswählen" at bounding box center [375, 185] width 241 height 25
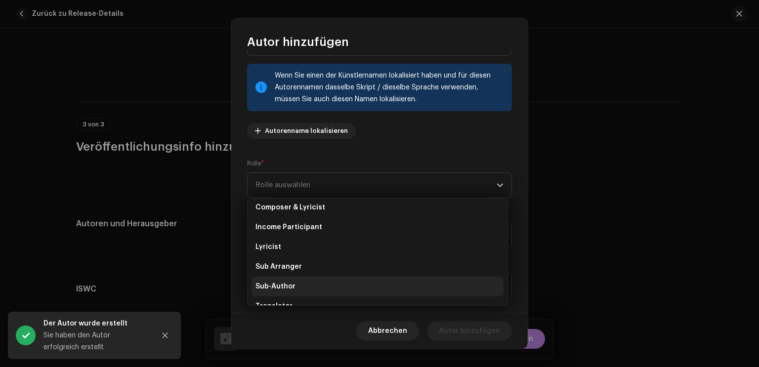
scroll to position [99, 0]
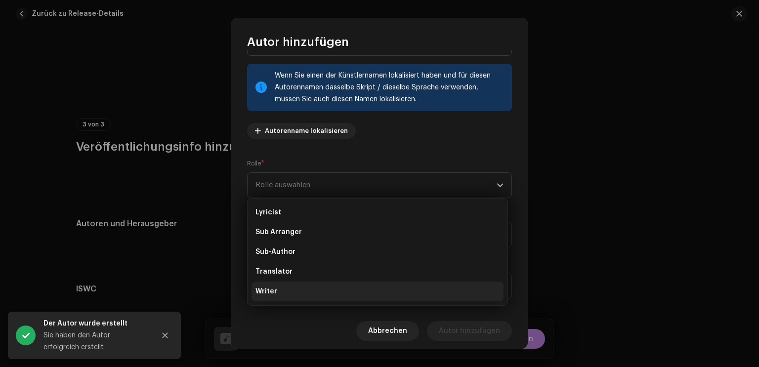
click at [299, 284] on li "Writer" at bounding box center [378, 292] width 252 height 20
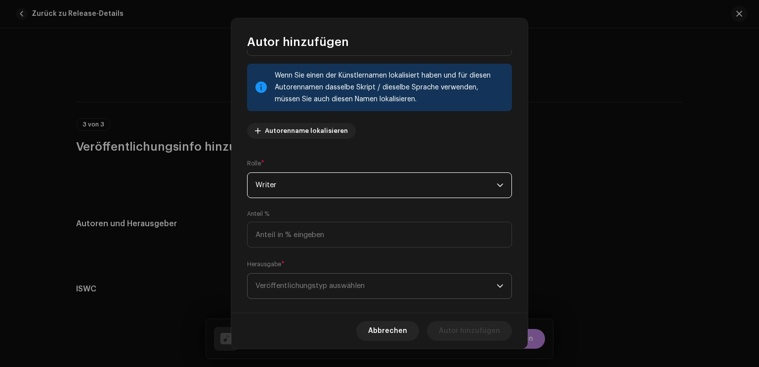
click at [352, 293] on span "Veröffentlichungstyp auswählen" at bounding box center [375, 286] width 241 height 25
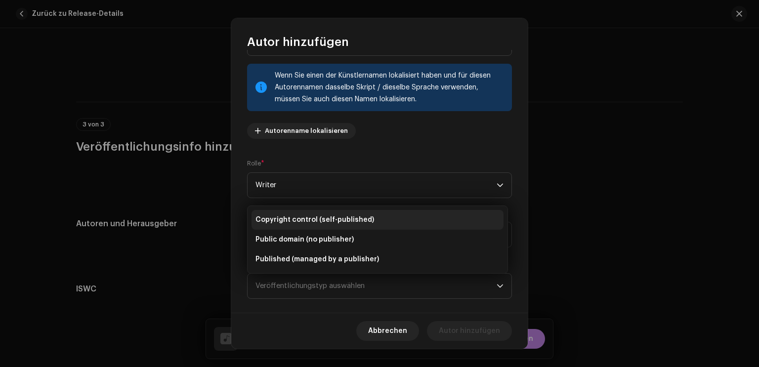
click at [351, 222] on span "Copyright control (self-published)" at bounding box center [314, 220] width 119 height 10
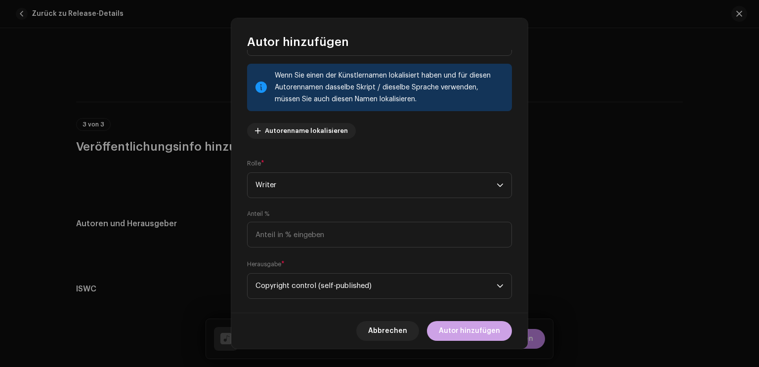
click at [489, 326] on span "Autor hinzufügen" at bounding box center [469, 331] width 61 height 20
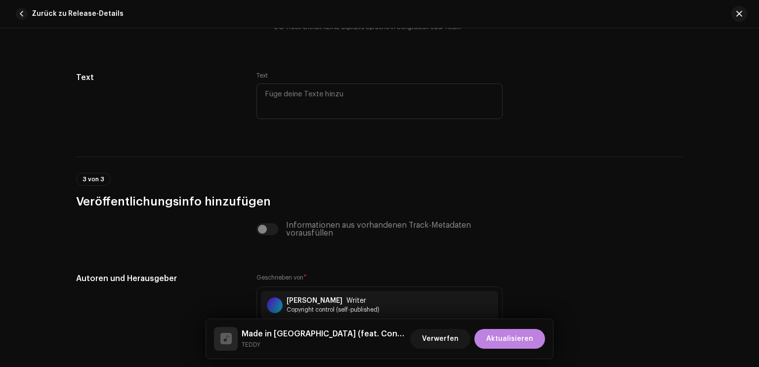
scroll to position [2035, 0]
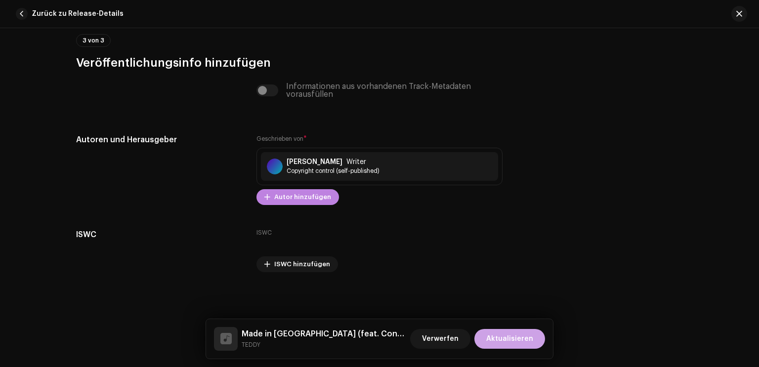
click at [513, 332] on span "Aktualisieren" at bounding box center [509, 339] width 47 height 20
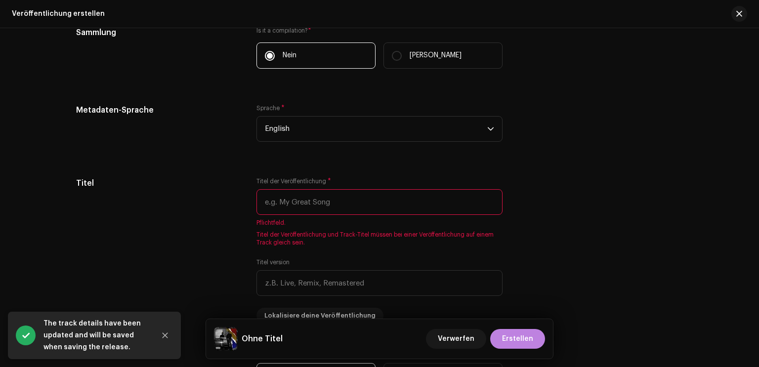
scroll to position [791, 0]
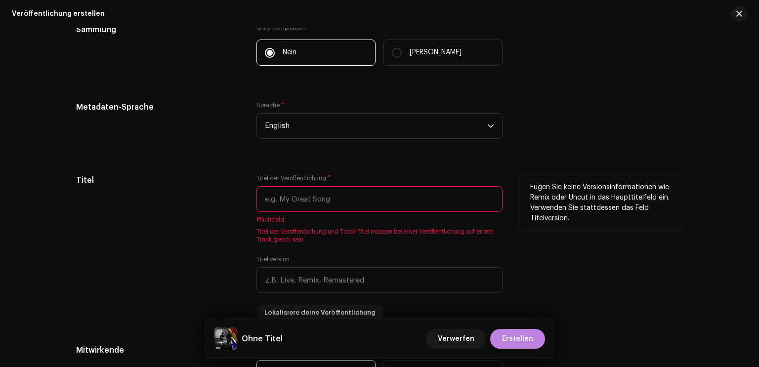
click at [329, 201] on input "text" at bounding box center [379, 199] width 246 height 26
paste input "Made in [GEOGRAPHIC_DATA]"
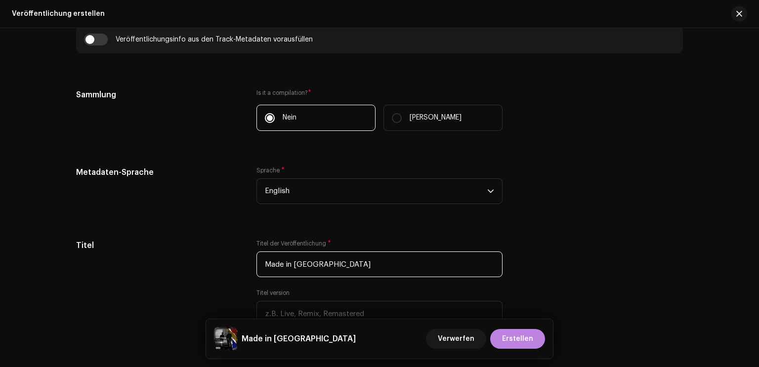
scroll to position [692, 0]
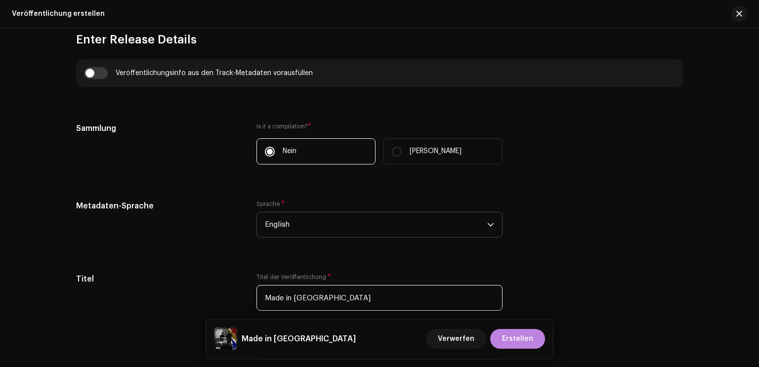
type input "Made in [GEOGRAPHIC_DATA]"
click at [302, 222] on span "English" at bounding box center [376, 224] width 222 height 25
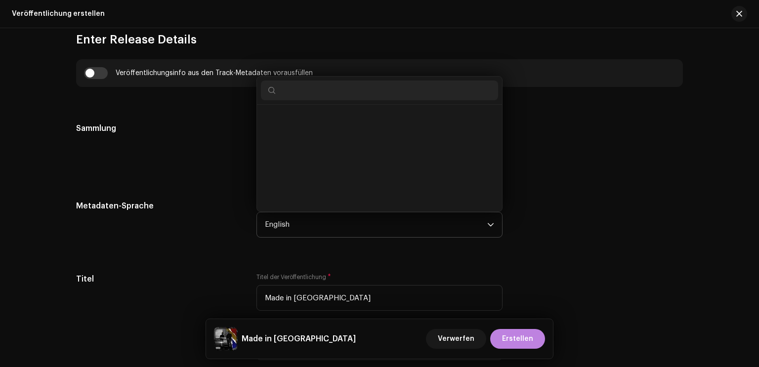
scroll to position [913, 0]
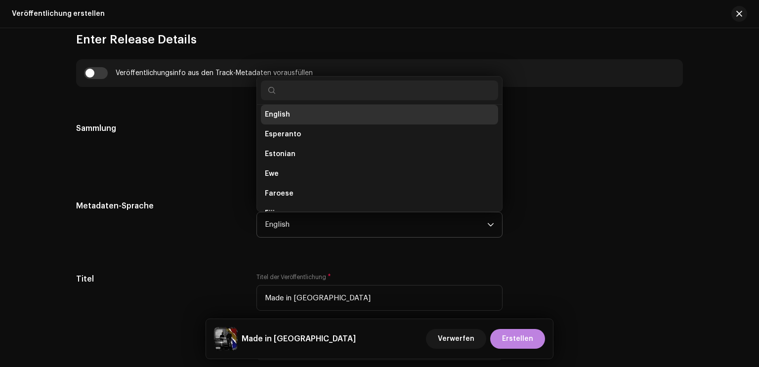
click at [302, 222] on span "English" at bounding box center [376, 224] width 222 height 25
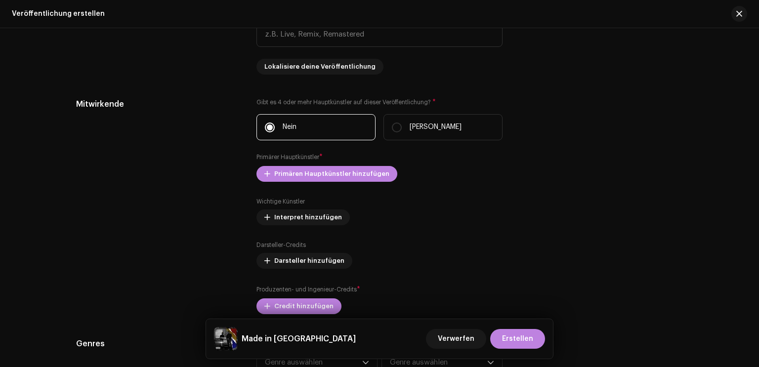
scroll to position [988, 0]
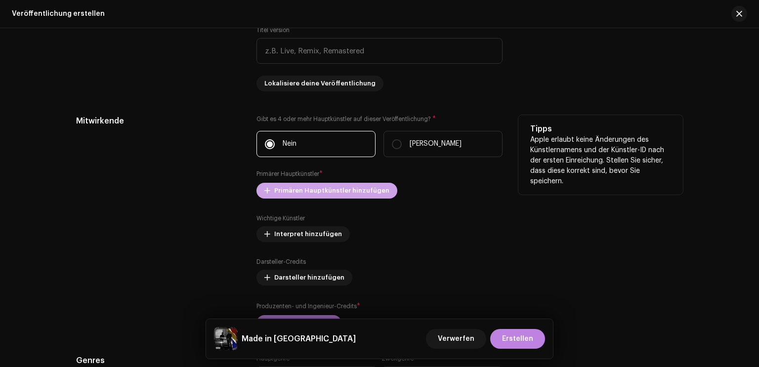
click at [340, 196] on span "Primären Hauptkünstler hinzufügen" at bounding box center [331, 191] width 115 height 20
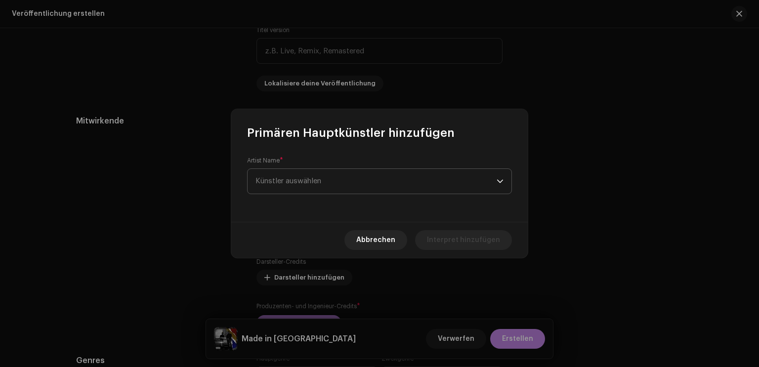
click at [355, 178] on span "Künstler auswählen" at bounding box center [375, 181] width 241 height 25
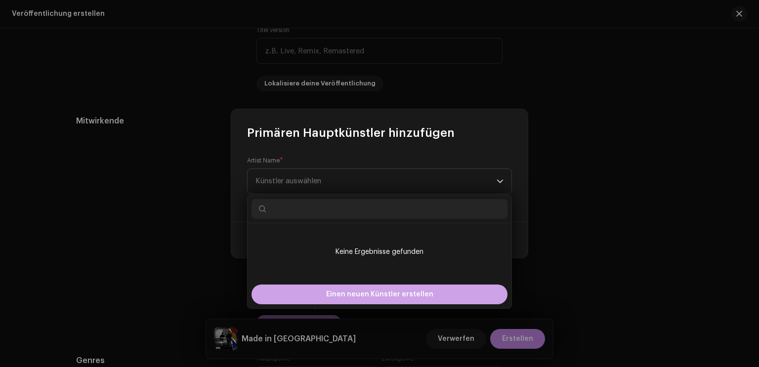
click at [369, 294] on span "Einen neuen Künstler erstellen" at bounding box center [379, 295] width 107 height 20
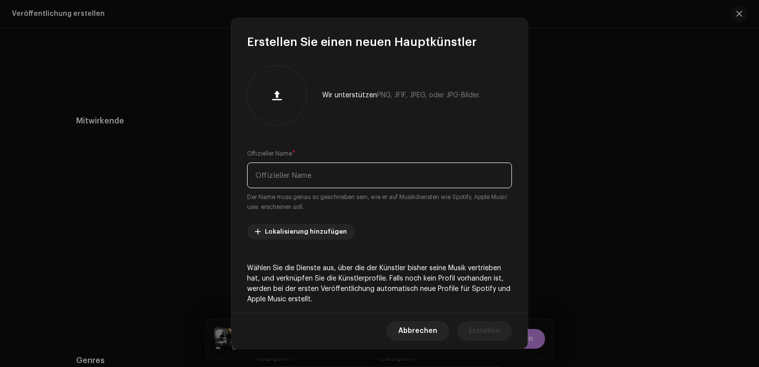
click at [357, 181] on input "text" at bounding box center [379, 176] width 265 height 26
type input "TEDDY"
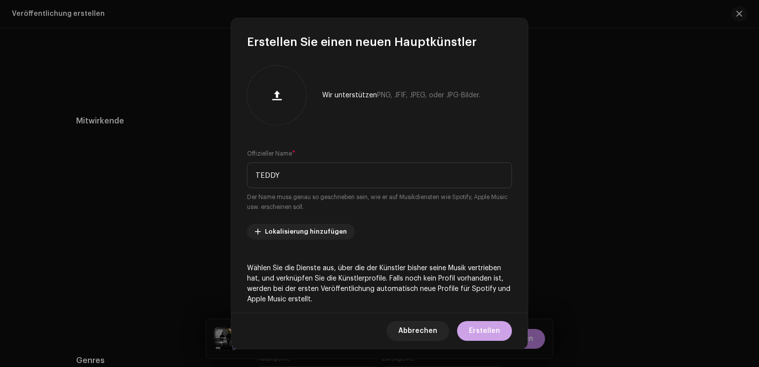
click at [480, 334] on span "Erstellen" at bounding box center [484, 331] width 31 height 20
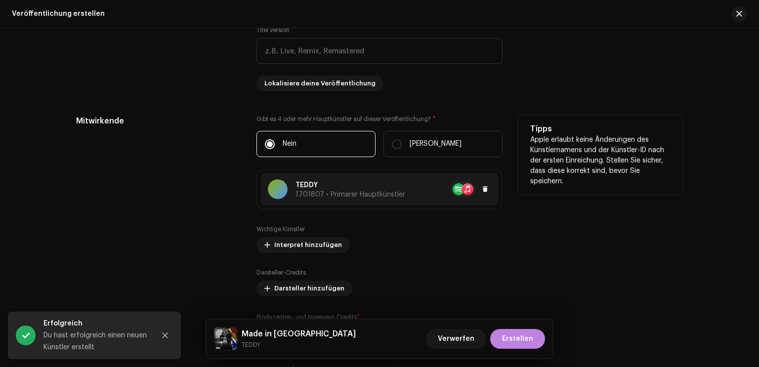
click at [394, 197] on span "1701807 • Primärer Hauptkünstler" at bounding box center [350, 194] width 110 height 7
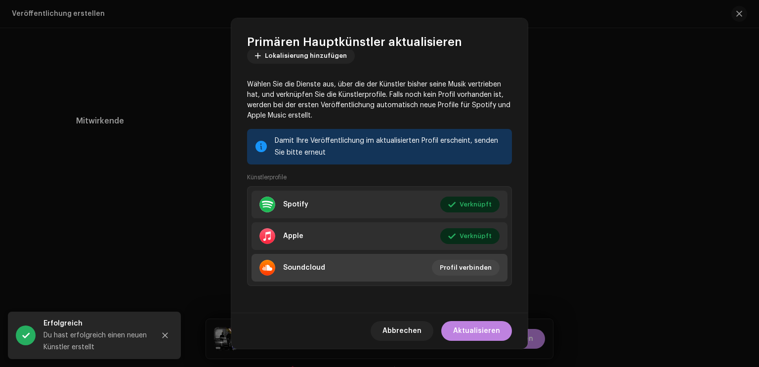
scroll to position [68, 0]
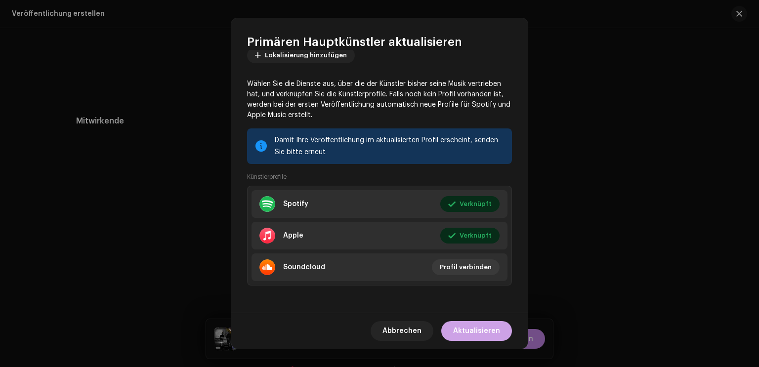
click at [473, 333] on span "Aktualisieren" at bounding box center [476, 331] width 47 height 20
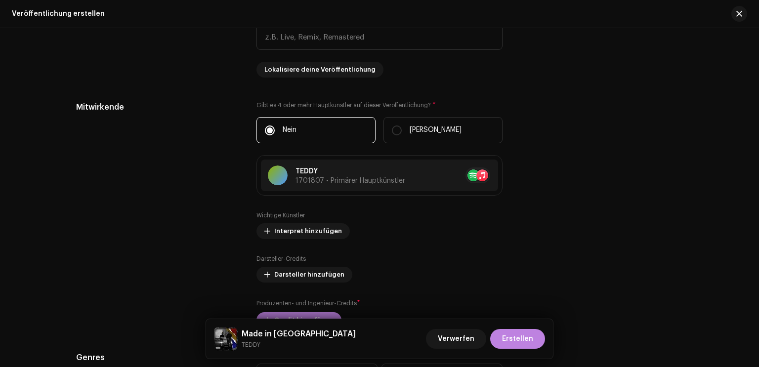
scroll to position [988, 0]
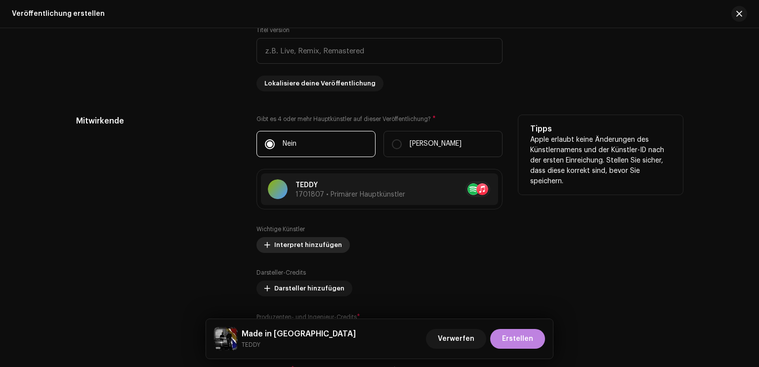
click at [298, 251] on span "Interpret hinzufügen" at bounding box center [308, 245] width 68 height 20
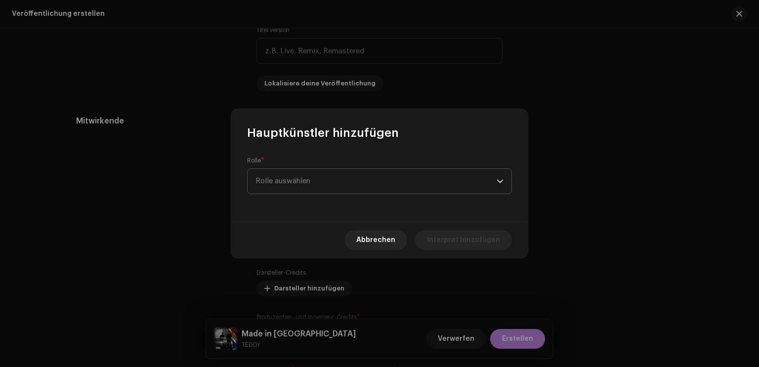
click at [342, 169] on span "Rolle auswählen" at bounding box center [375, 181] width 241 height 25
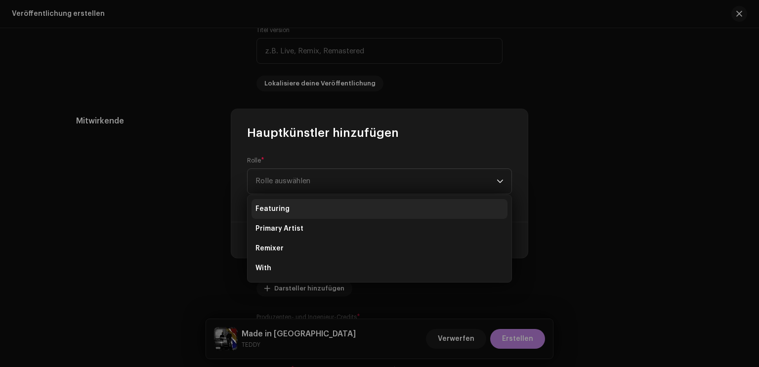
click at [315, 210] on li "Featuring" at bounding box center [380, 209] width 256 height 20
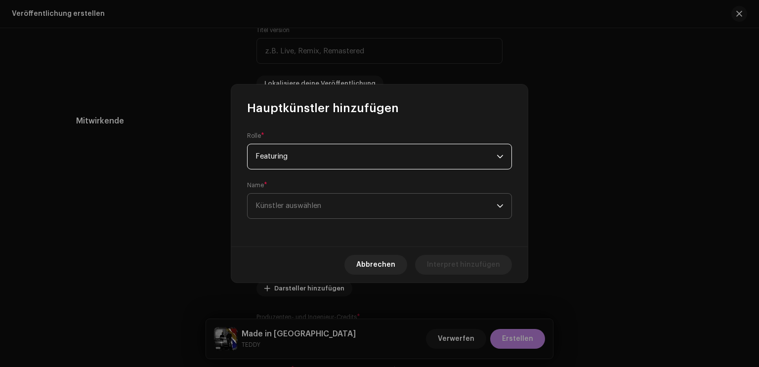
click at [335, 203] on span "Künstler auswählen" at bounding box center [375, 206] width 241 height 25
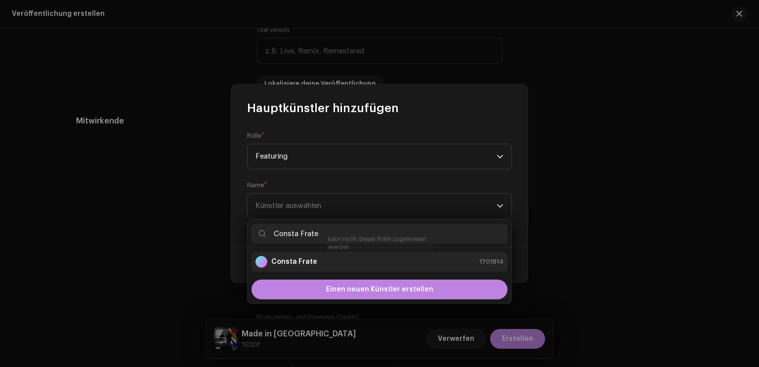
type input "Consta Frate"
click at [314, 260] on div "Consta Frate 1701814" at bounding box center [379, 262] width 248 height 12
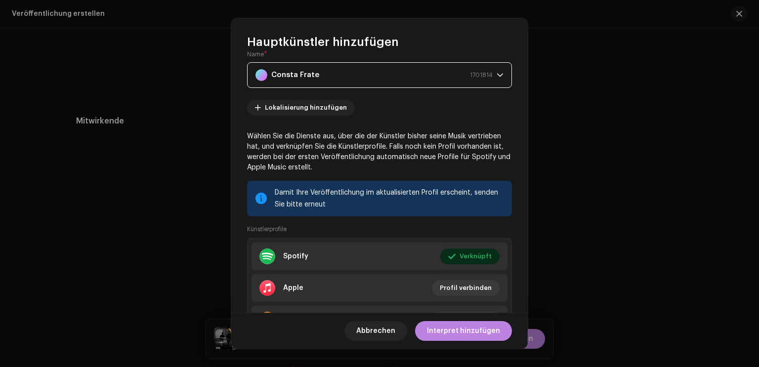
scroll to position [118, 0]
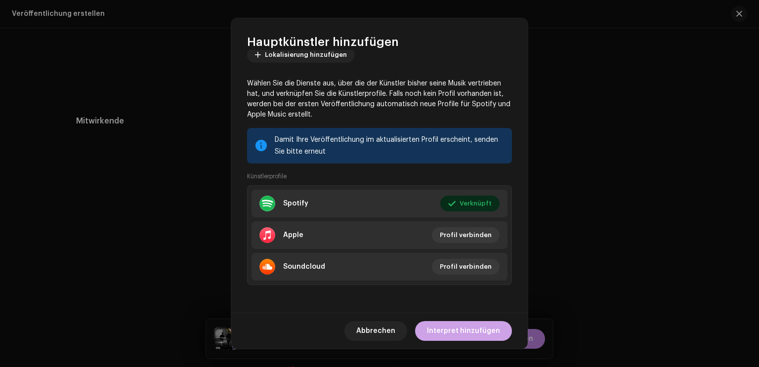
click at [476, 331] on span "Interpret hinzufügen" at bounding box center [463, 331] width 73 height 20
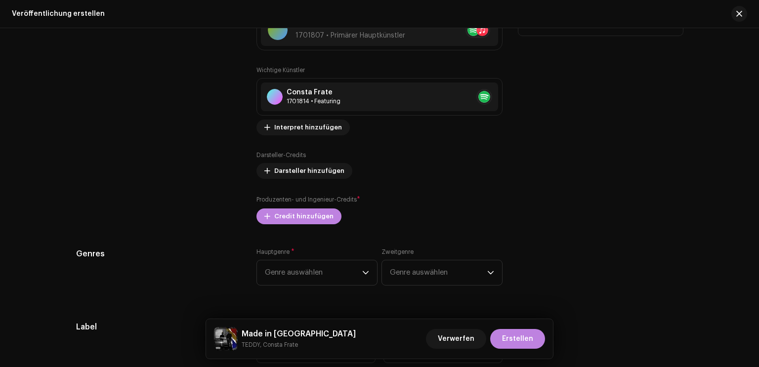
scroll to position [1186, 0]
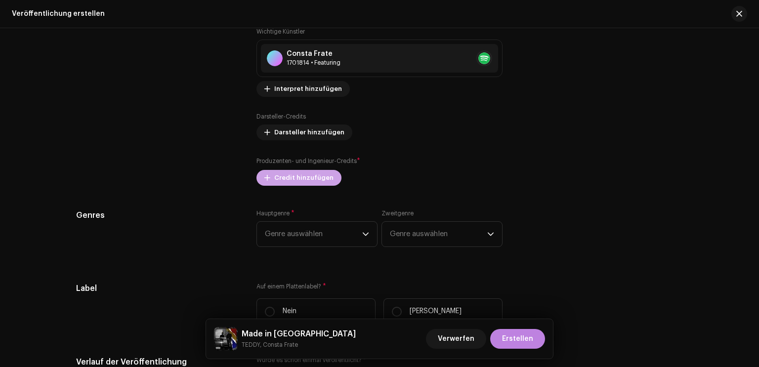
click at [308, 180] on span "Credit hinzufügen" at bounding box center [303, 178] width 59 height 20
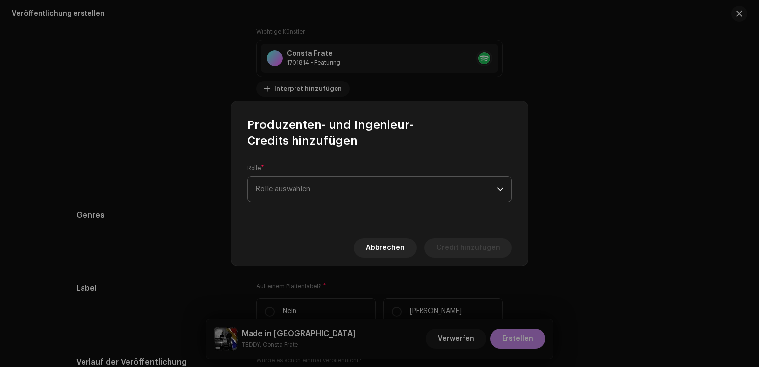
click at [301, 197] on span "Rolle auswählen" at bounding box center [375, 189] width 241 height 25
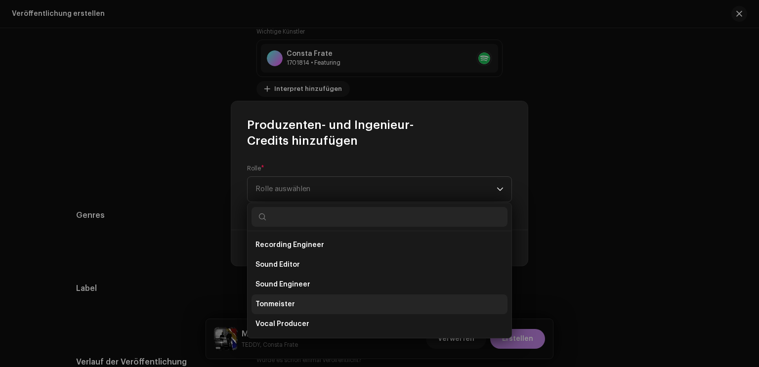
scroll to position [385, 0]
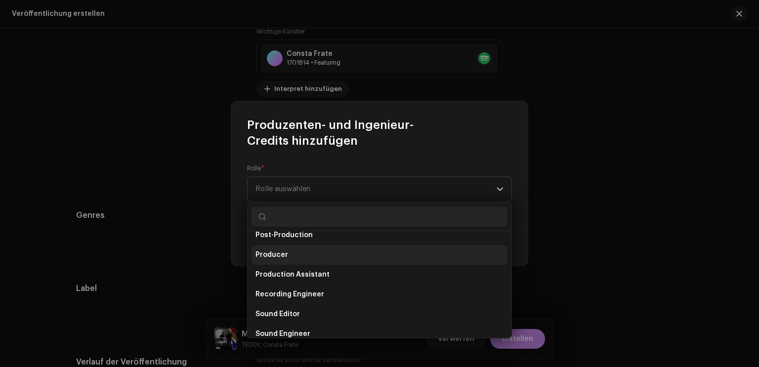
click at [288, 257] on li "Producer" at bounding box center [380, 255] width 256 height 20
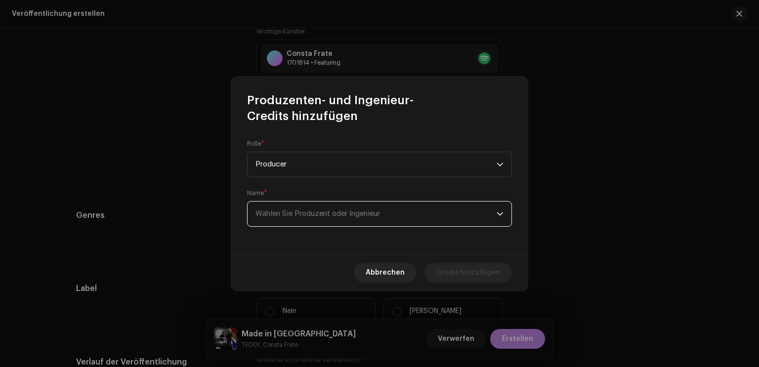
click at [315, 220] on span "Wählen Sie Produzent oder Ingenieur" at bounding box center [375, 214] width 241 height 25
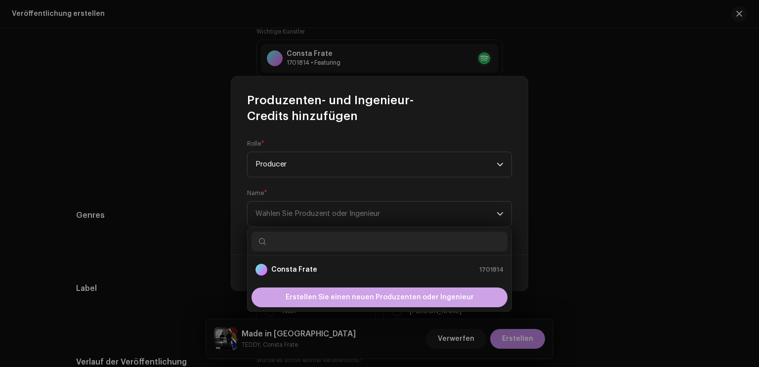
click at [365, 299] on span "Erstellen Sie einen neuen Produzenten oder Ingenieur" at bounding box center [380, 298] width 188 height 20
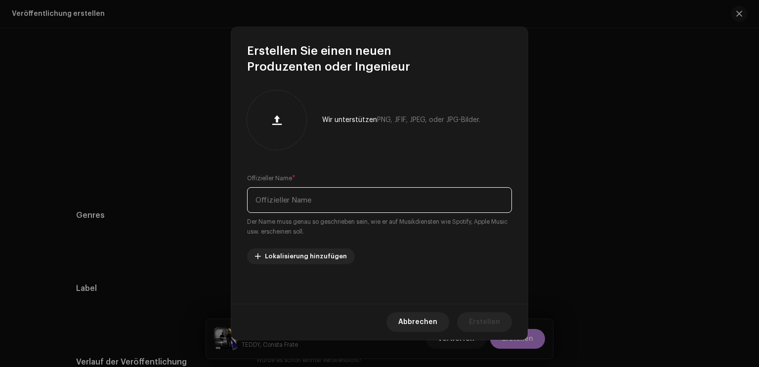
click at [355, 195] on input "text" at bounding box center [379, 200] width 265 height 26
type input "[PERSON_NAME]"
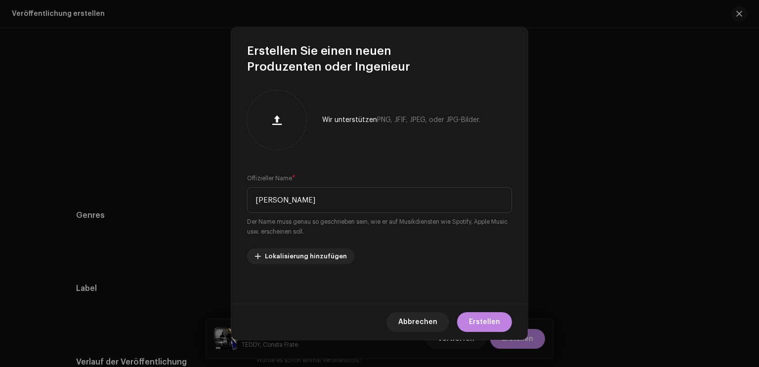
click at [492, 318] on span "Erstellen" at bounding box center [484, 322] width 31 height 20
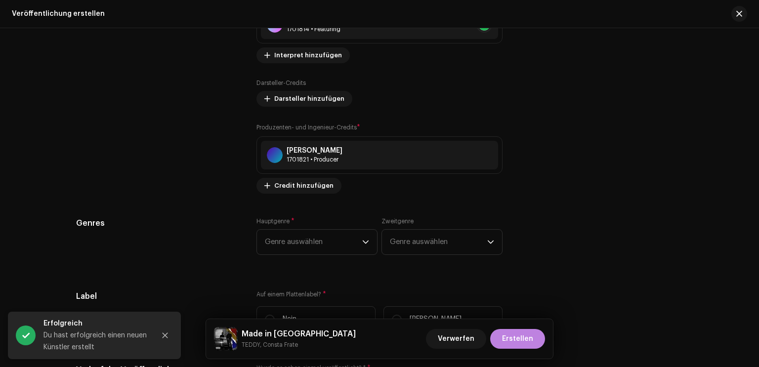
scroll to position [1235, 0]
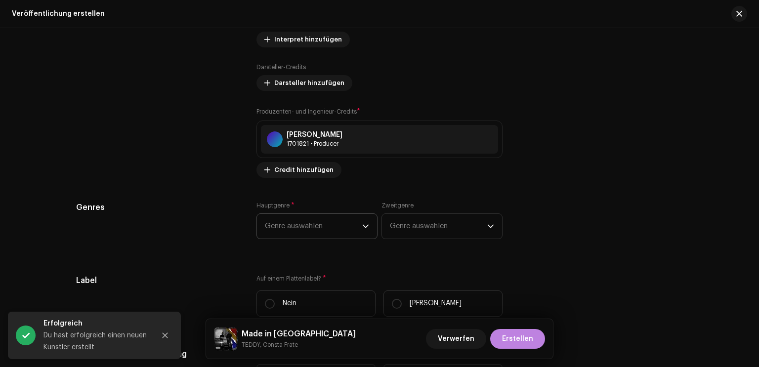
click at [356, 230] on span "Genre auswählen" at bounding box center [313, 226] width 97 height 25
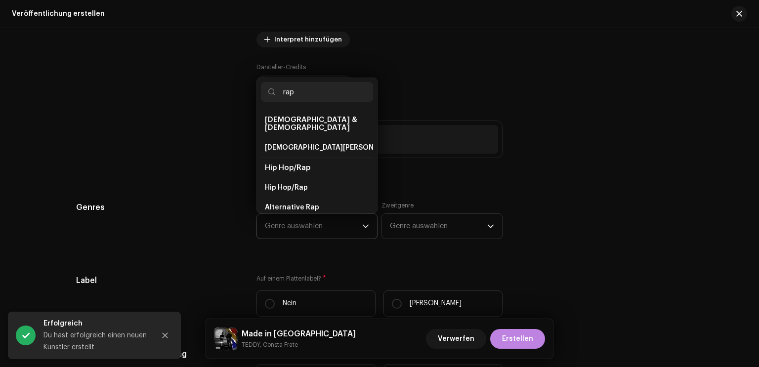
scroll to position [16, 0]
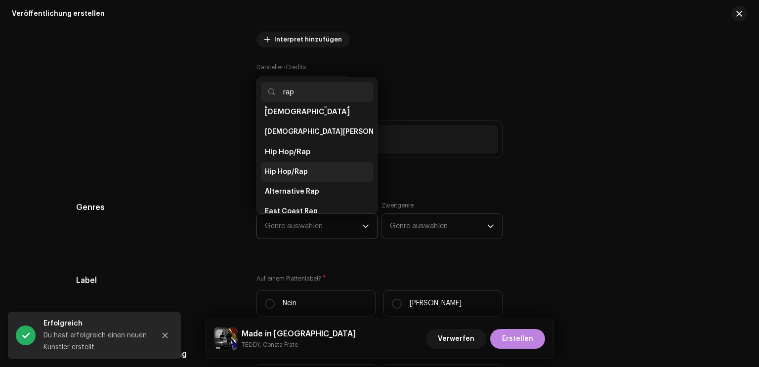
type input "rap"
click at [279, 162] on li "Hip Hop/Rap" at bounding box center [317, 172] width 112 height 20
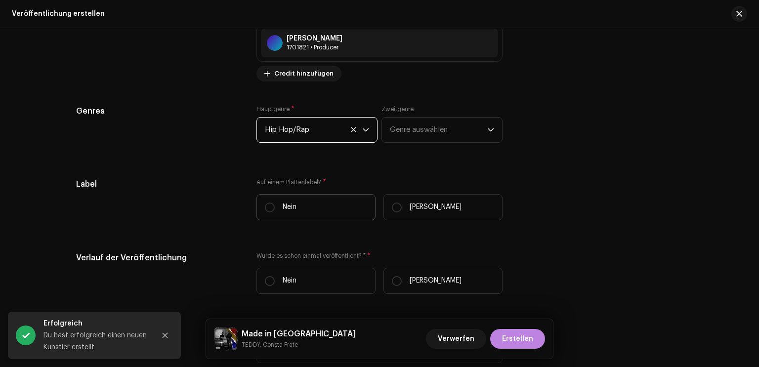
scroll to position [1334, 0]
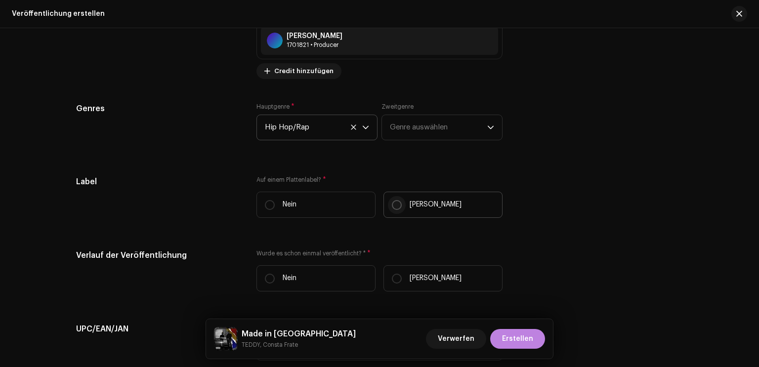
click at [393, 201] on input "[PERSON_NAME]" at bounding box center [397, 205] width 10 height 10
radio input "true"
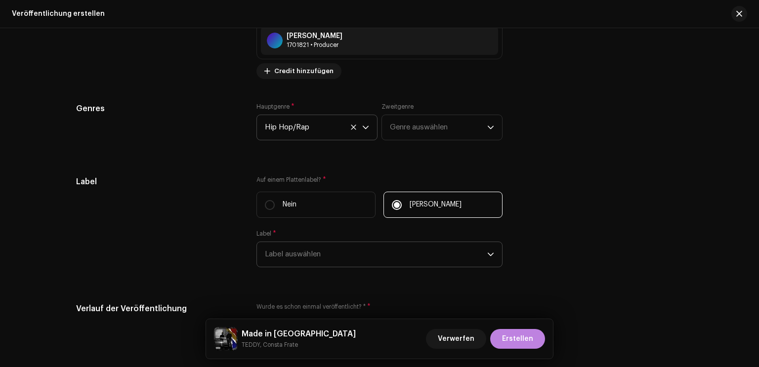
click at [302, 256] on span "Label auswählen" at bounding box center [376, 254] width 222 height 25
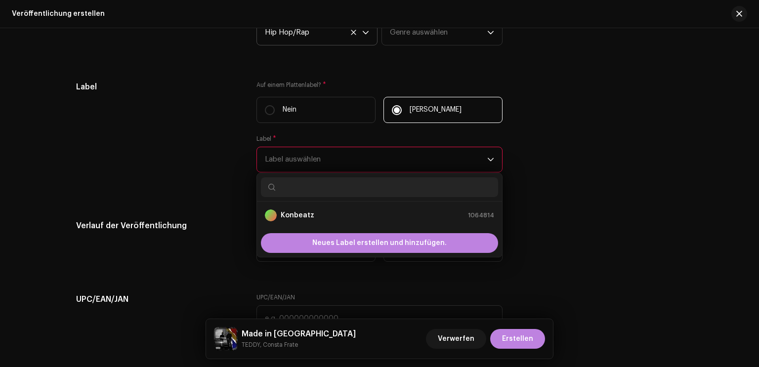
scroll to position [1433, 0]
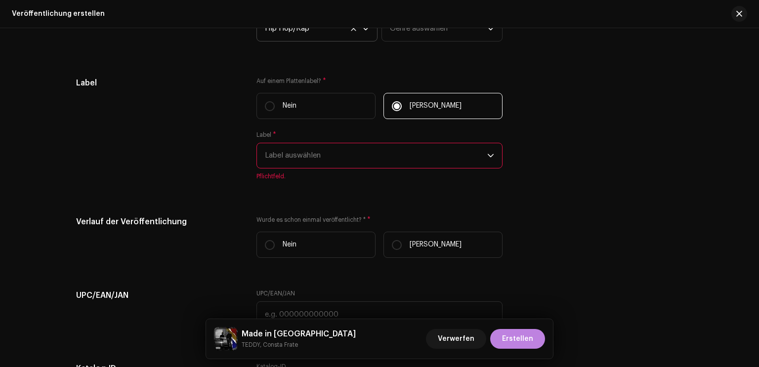
click at [300, 157] on span "Label auswählen" at bounding box center [376, 155] width 222 height 25
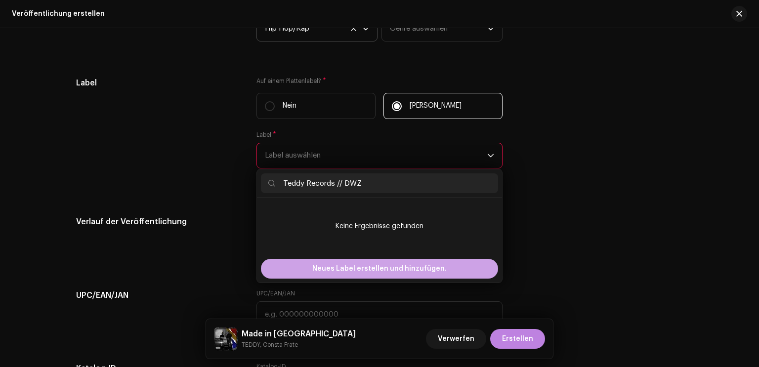
type input "Teddy Records // DWZ"
click at [387, 268] on span "Neues Label erstellen und hinzufügen." at bounding box center [379, 269] width 134 height 20
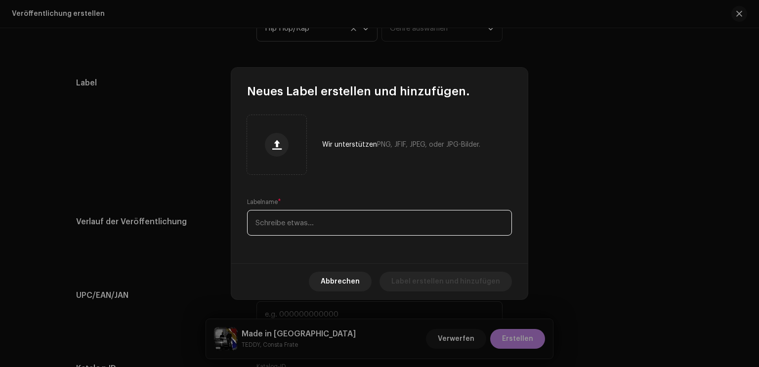
click at [352, 229] on input "text" at bounding box center [379, 223] width 265 height 26
paste input "Teddy Records // DWZ"
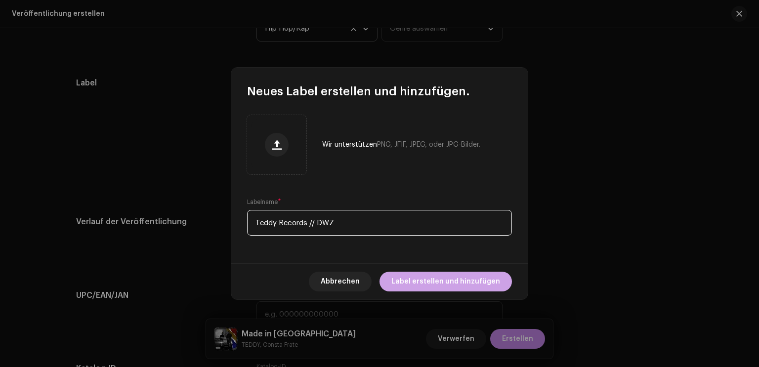
type input "Teddy Records // DWZ"
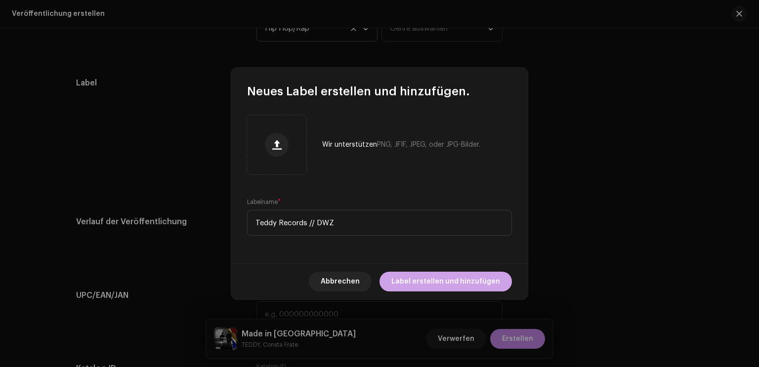
click at [459, 289] on span "Label erstellen und hinzufügen" at bounding box center [445, 282] width 109 height 20
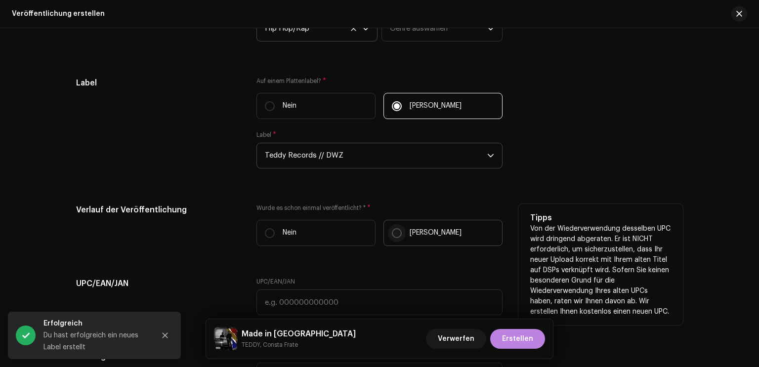
click at [395, 237] on input "[PERSON_NAME]" at bounding box center [397, 233] width 10 height 10
radio input "true"
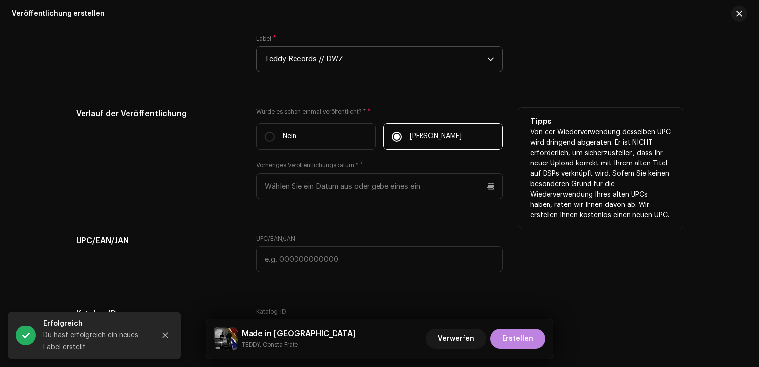
scroll to position [1532, 0]
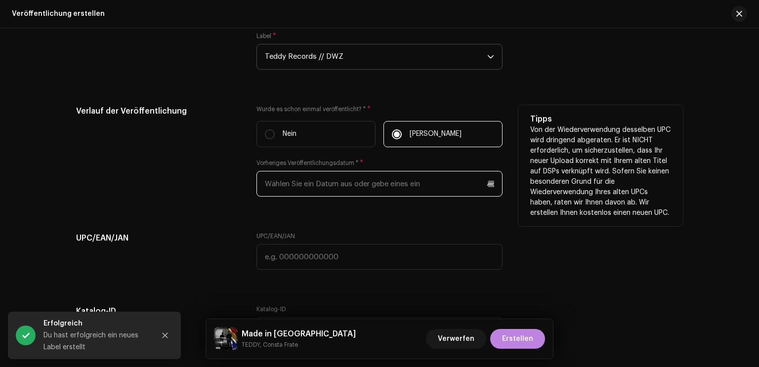
click at [410, 185] on input "text" at bounding box center [379, 184] width 246 height 26
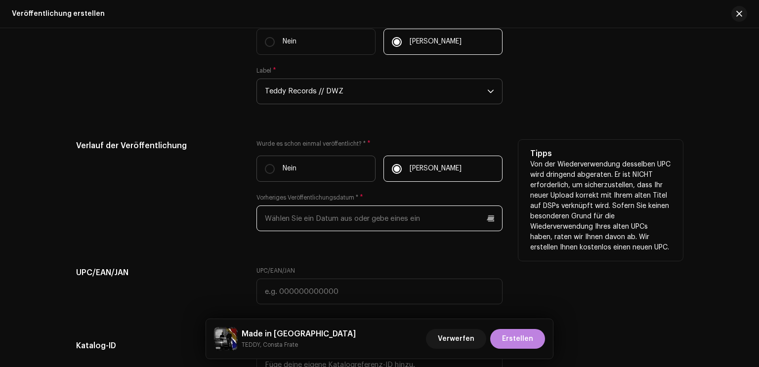
scroll to position [1482, 0]
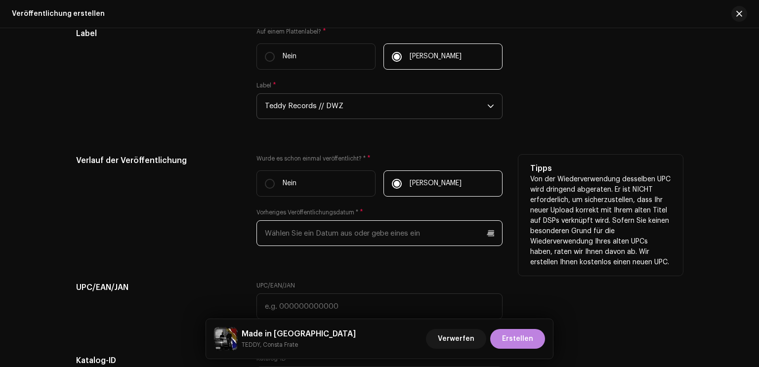
click at [464, 241] on input "text" at bounding box center [379, 233] width 246 height 26
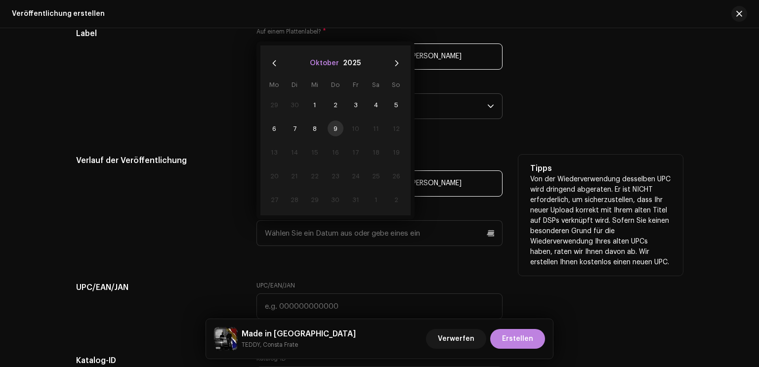
click at [329, 63] on button "Oktober" at bounding box center [324, 63] width 29 height 16
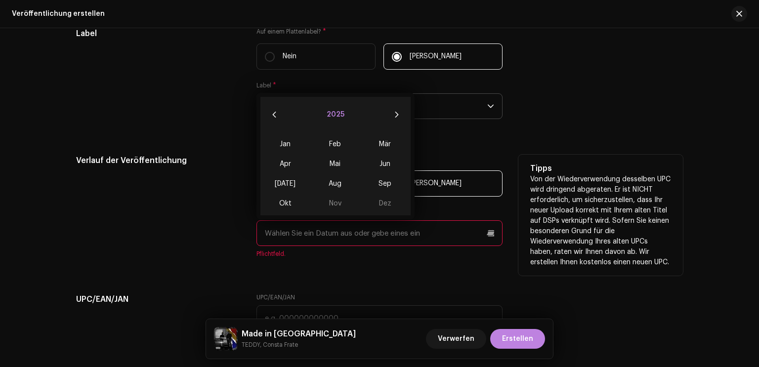
click at [335, 118] on button "2025" at bounding box center [336, 115] width 18 height 16
click at [341, 152] on span "2021" at bounding box center [335, 149] width 47 height 18
click at [382, 145] on span "Mär" at bounding box center [385, 144] width 42 height 16
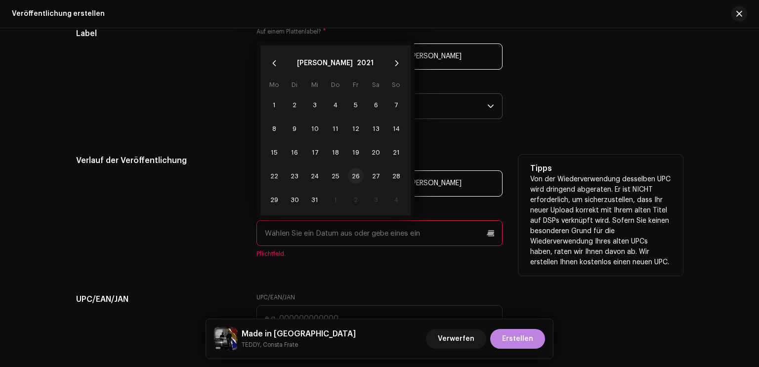
click at [353, 176] on span "26" at bounding box center [356, 176] width 16 height 16
type input "[DATE]"
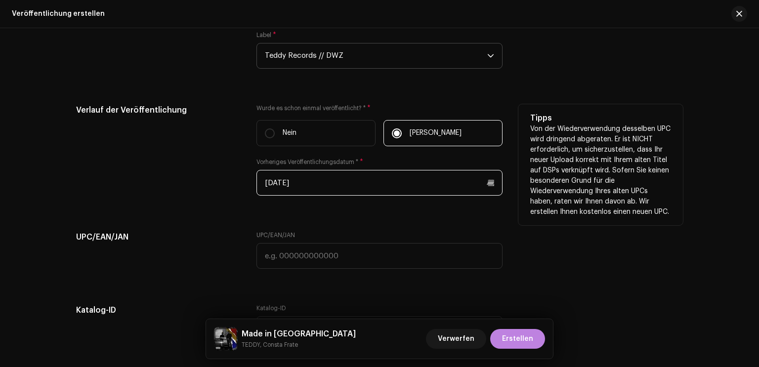
scroll to position [1581, 0]
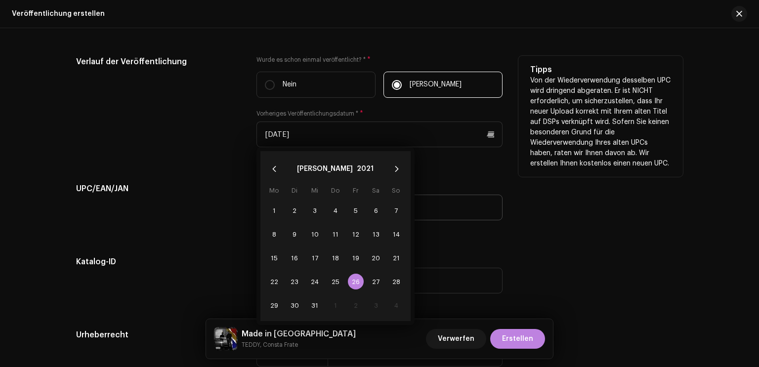
click at [309, 210] on tbody "1 2 3 4 5 6 7 8 9 10 11 12 13 14 15 16 17 18 19 20 21 22 23 24 25 26 26 27 28 2…" at bounding box center [335, 258] width 142 height 119
click at [166, 232] on div "UPC/EAN/JAN" at bounding box center [158, 207] width 165 height 49
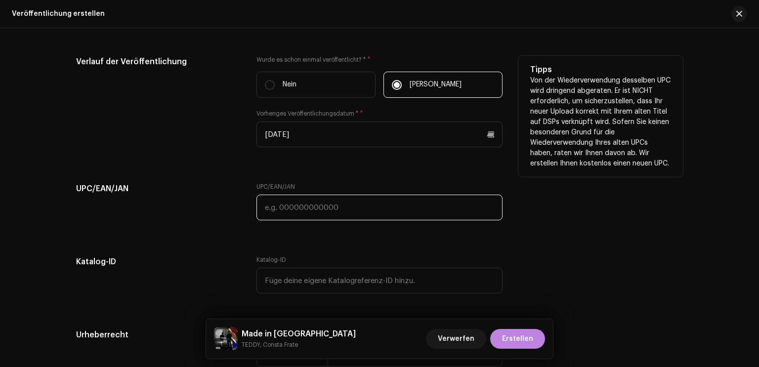
click at [322, 209] on input "text" at bounding box center [379, 208] width 246 height 26
paste input "196054209244"
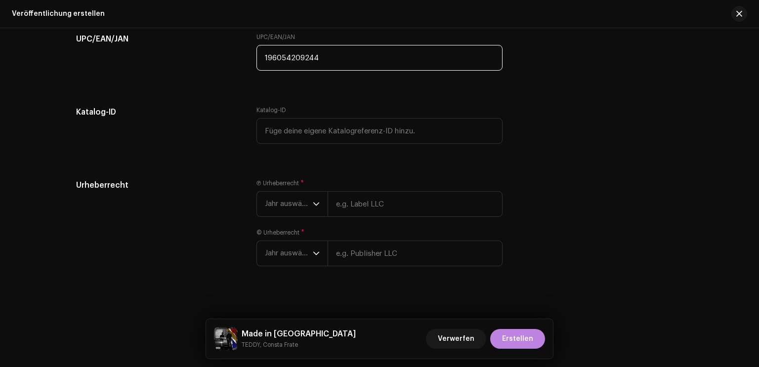
scroll to position [1740, 0]
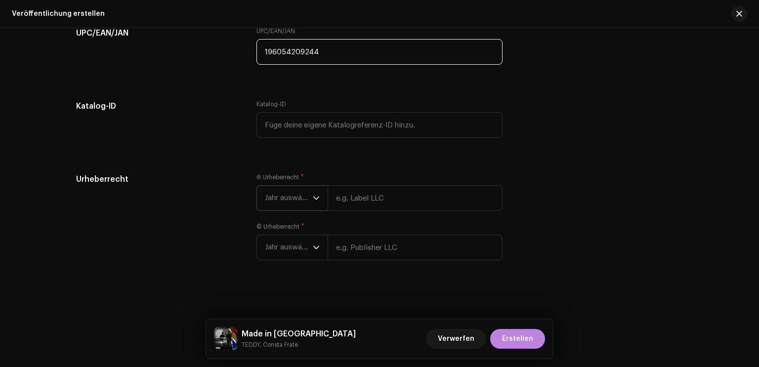
type input "196054209244"
click at [296, 198] on span "Jahr auswählen" at bounding box center [289, 198] width 48 height 25
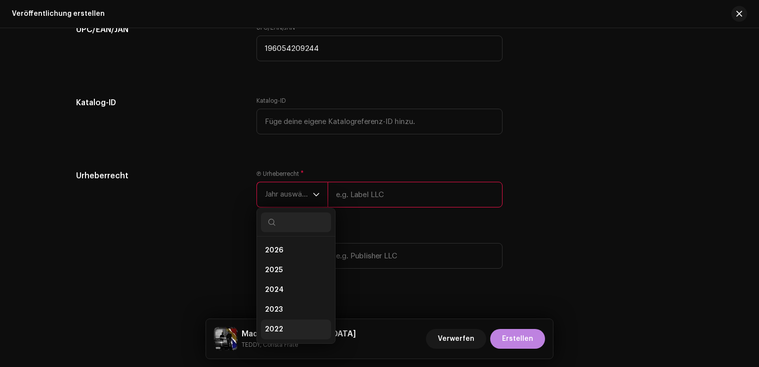
scroll to position [49, 0]
click at [286, 297] on li "2021" at bounding box center [296, 300] width 70 height 20
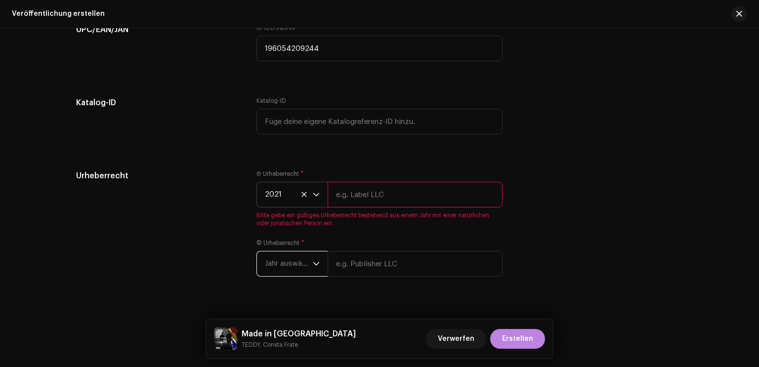
click at [298, 272] on span "Jahr auswählen" at bounding box center [289, 264] width 48 height 25
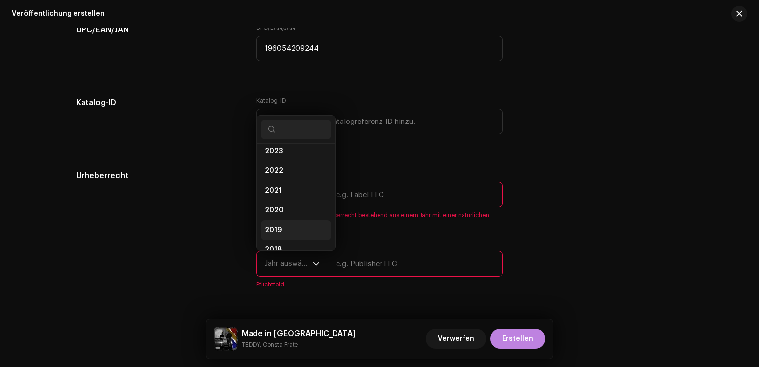
scroll to position [66, 0]
click at [279, 194] on li "2021" at bounding box center [296, 190] width 70 height 20
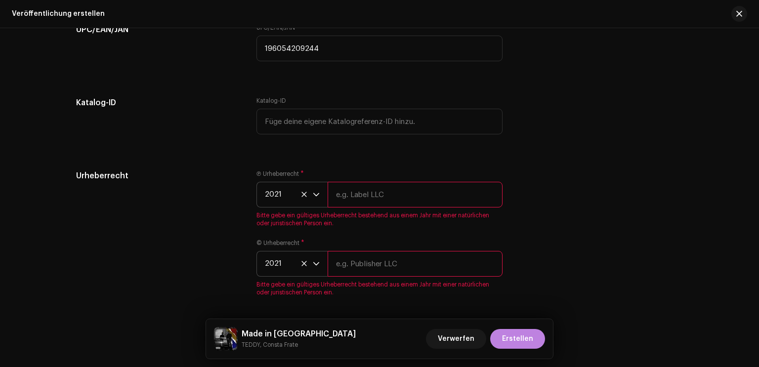
click at [387, 201] on input "text" at bounding box center [415, 195] width 175 height 26
paste input "Teddy Records // DWZ"
type input "Teddy Records // DWZ"
click at [382, 266] on div "© Urheberrecht * 2021 Bitte gebe ein gültiges Urheberrecht bestehend aus einem …" at bounding box center [379, 267] width 246 height 57
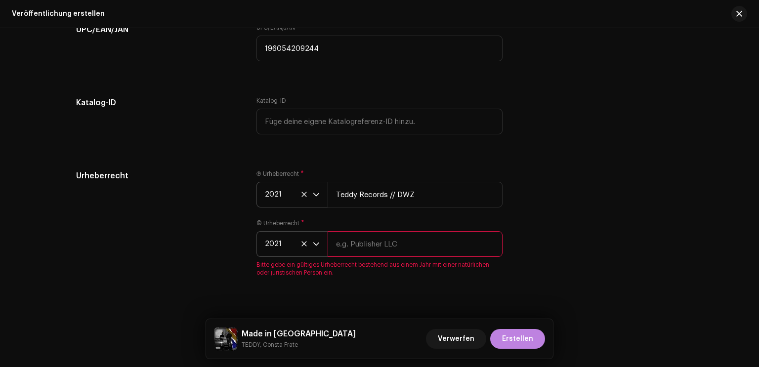
paste input "Teddy Records // DWZ"
type input "Teddy Records // DWZ"
click at [521, 345] on span "Erstellen" at bounding box center [517, 339] width 31 height 20
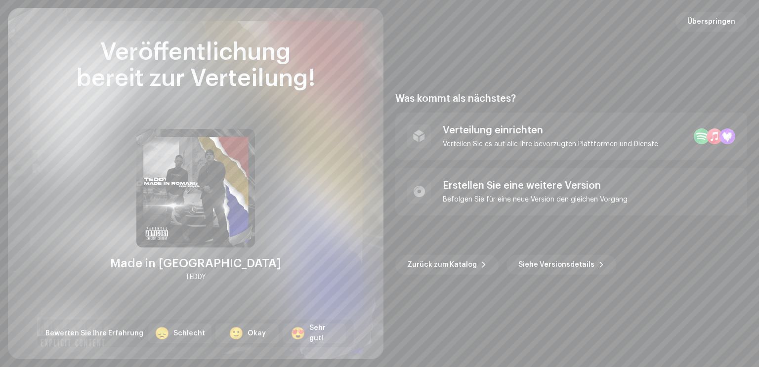
click at [454, 322] on div "Was kommt als nächstes? Verteilung einrichten Verteilen Sie es auf alle Ihre be…" at bounding box center [571, 184] width 352 height 328
